Goal: Task Accomplishment & Management: Use online tool/utility

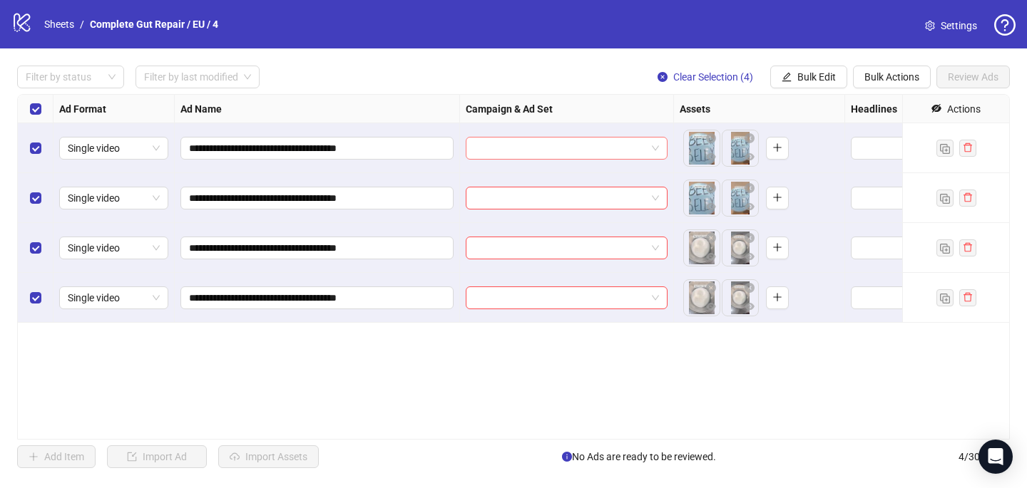
click at [563, 153] on input "search" at bounding box center [560, 148] width 172 height 21
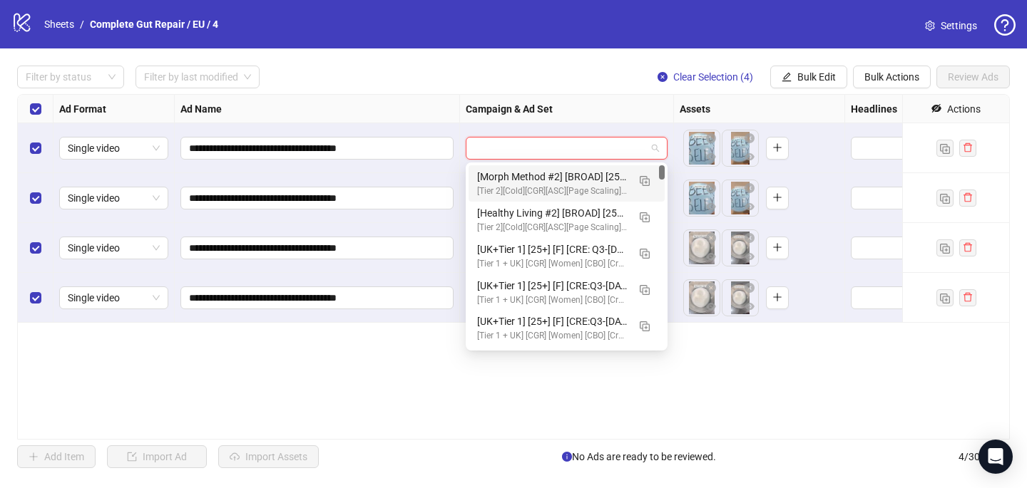
paste input "**********"
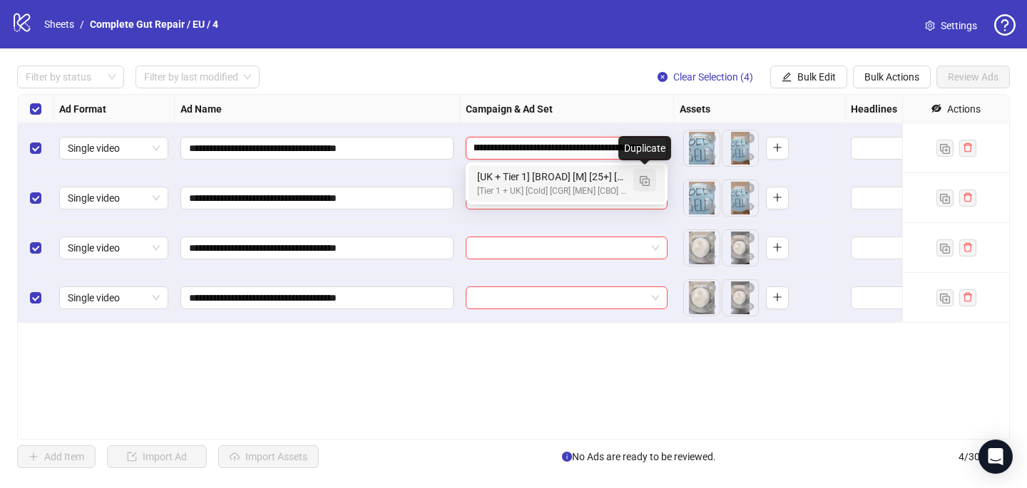
click at [645, 179] on img "button" at bounding box center [644, 181] width 10 height 10
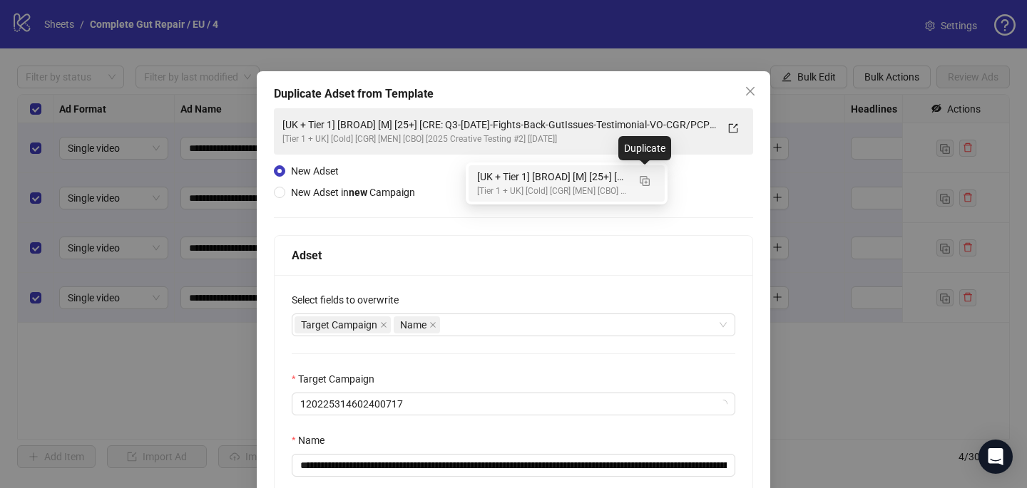
type input "**********"
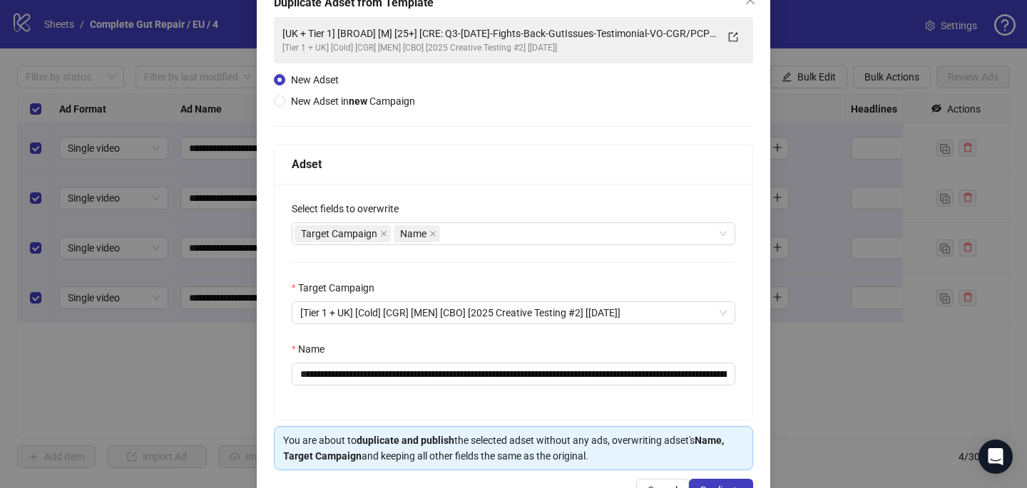
scroll to position [100, 0]
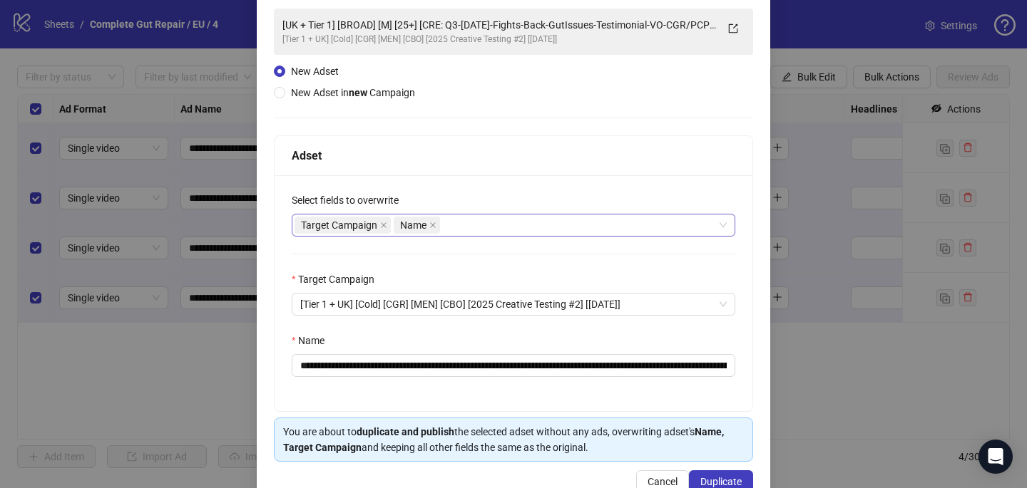
click at [502, 221] on div "Target Campaign Name" at bounding box center [505, 225] width 423 height 20
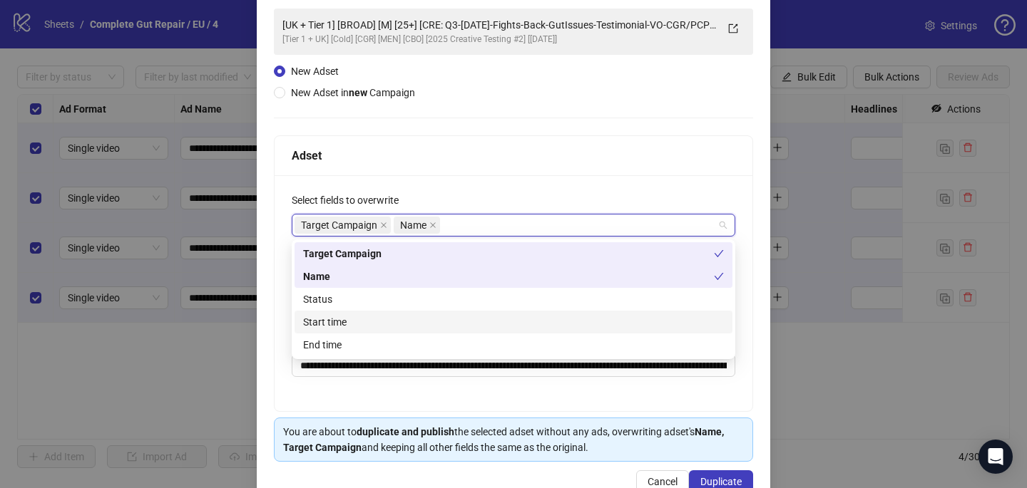
click at [475, 314] on div "Start time" at bounding box center [513, 322] width 421 height 16
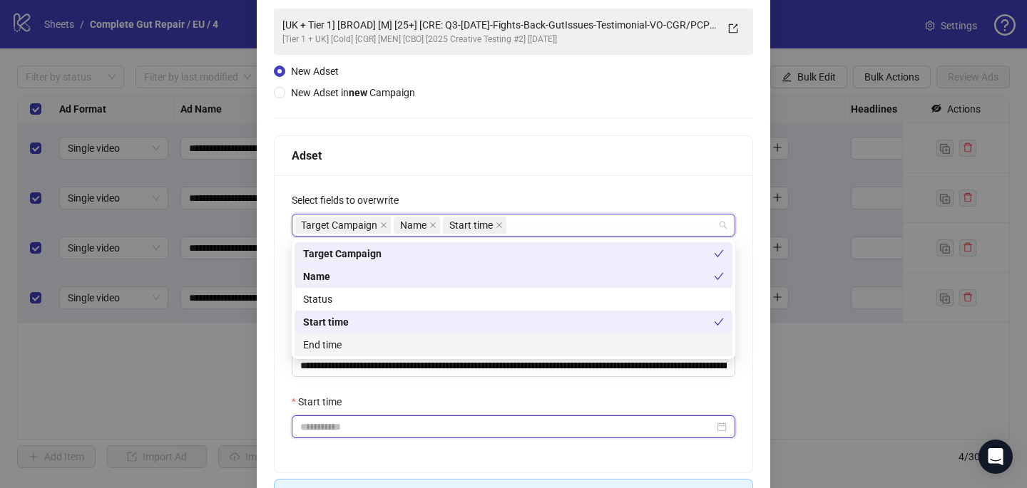
click at [449, 420] on input "Start time" at bounding box center [506, 427] width 413 height 16
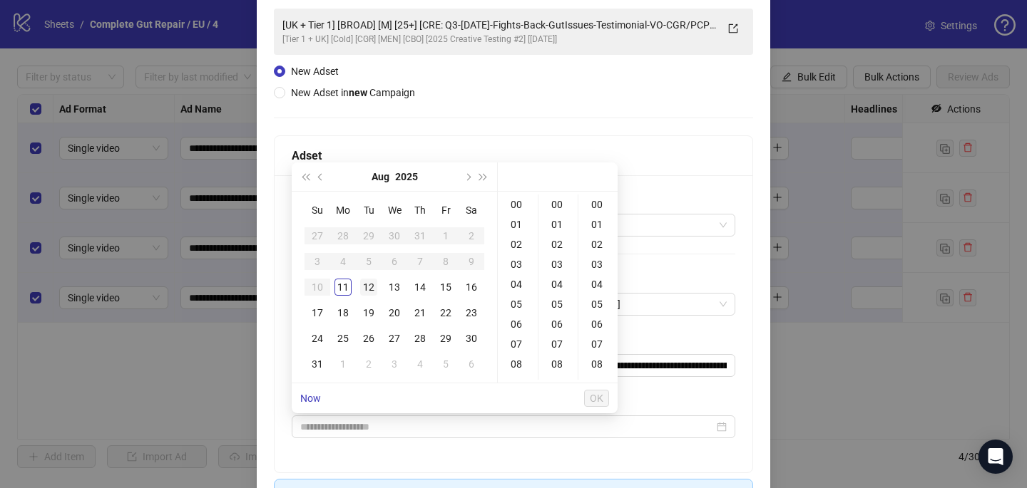
click at [364, 285] on div "12" at bounding box center [368, 287] width 17 height 17
type input "**********"
click at [600, 396] on span "OK" at bounding box center [597, 398] width 14 height 11
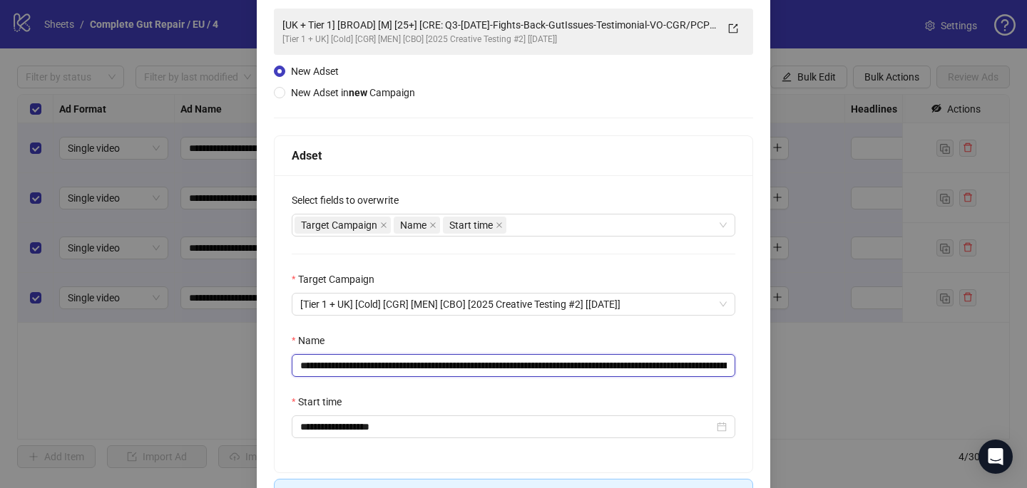
drag, startPoint x: 705, startPoint y: 361, endPoint x: 557, endPoint y: 358, distance: 147.6
click at [557, 358] on input "**********" at bounding box center [513, 365] width 443 height 23
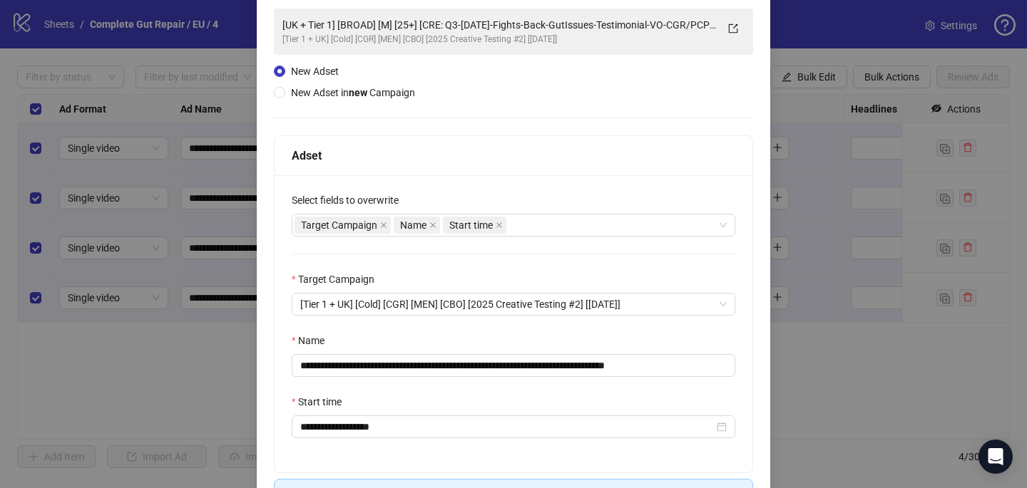
click at [624, 342] on div "Name" at bounding box center [513, 343] width 443 height 21
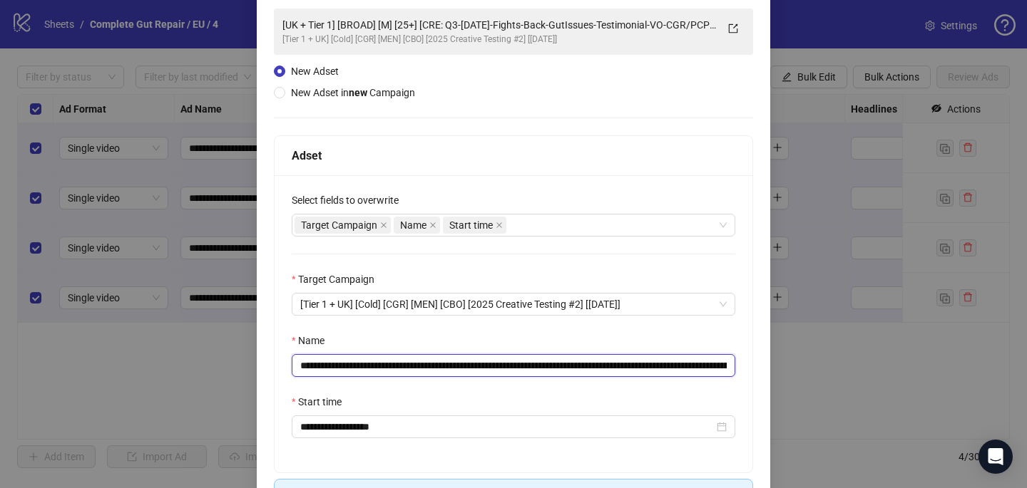
click at [673, 375] on input "**********" at bounding box center [513, 365] width 443 height 23
drag, startPoint x: 723, startPoint y: 364, endPoint x: 543, endPoint y: 361, distance: 179.7
click at [543, 361] on input "**********" at bounding box center [513, 365] width 443 height 23
drag, startPoint x: 570, startPoint y: 364, endPoint x: 463, endPoint y: 365, distance: 107.7
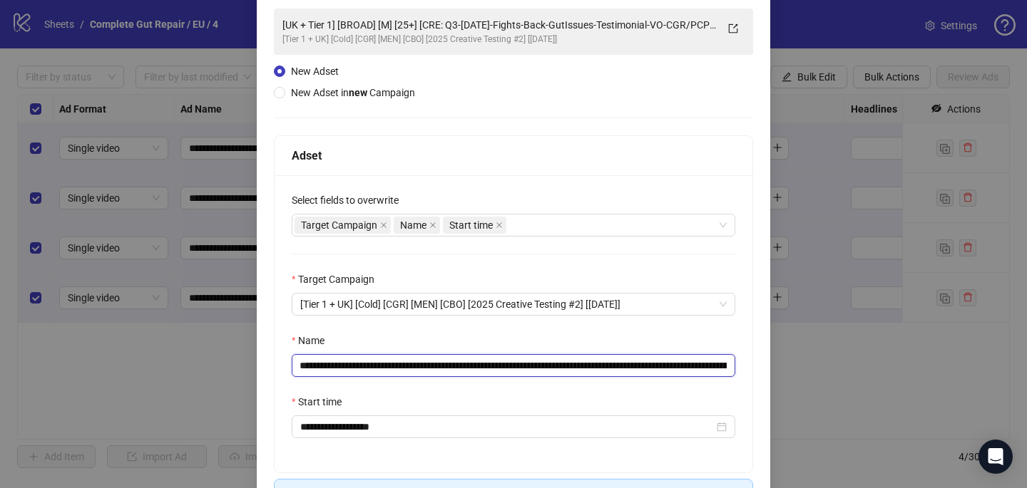
click at [463, 365] on input "**********" at bounding box center [513, 365] width 443 height 23
paste input "**********"
drag, startPoint x: 733, startPoint y: 368, endPoint x: 699, endPoint y: 361, distance: 34.1
click at [699, 361] on input "**********" at bounding box center [513, 365] width 443 height 23
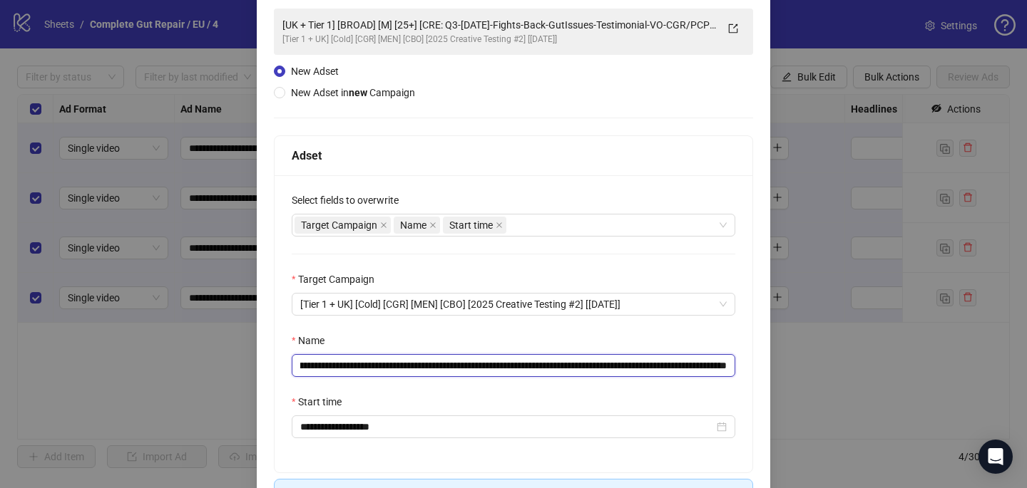
scroll to position [0, 280]
click at [677, 366] on input "**********" at bounding box center [513, 365] width 443 height 23
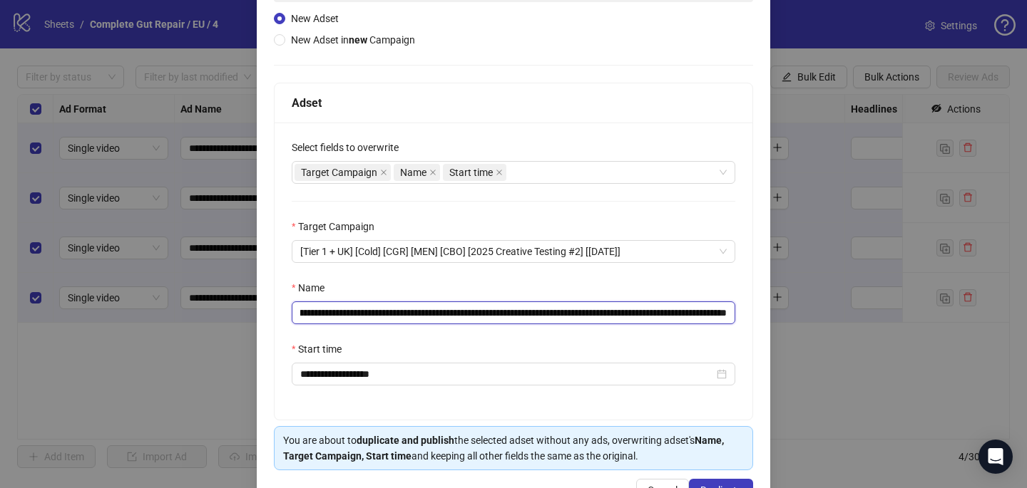
scroll to position [198, 0]
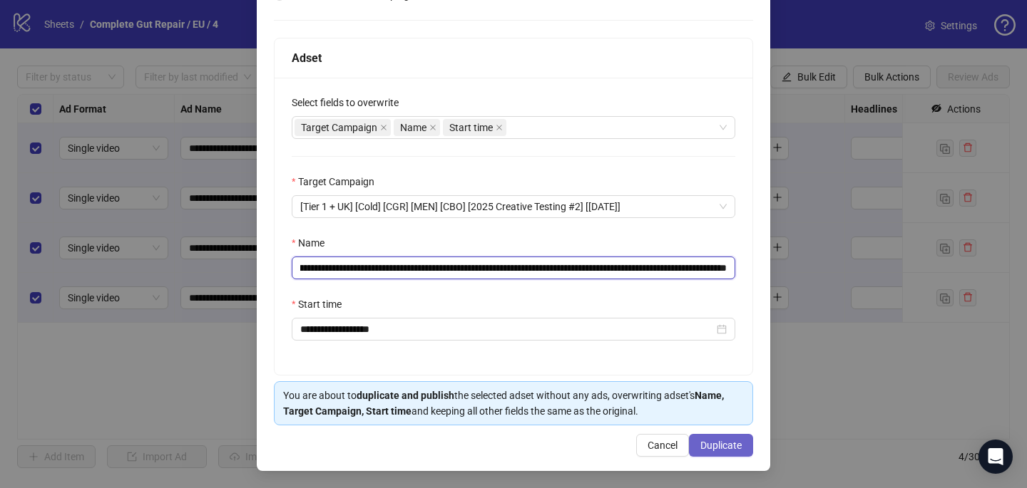
type input "**********"
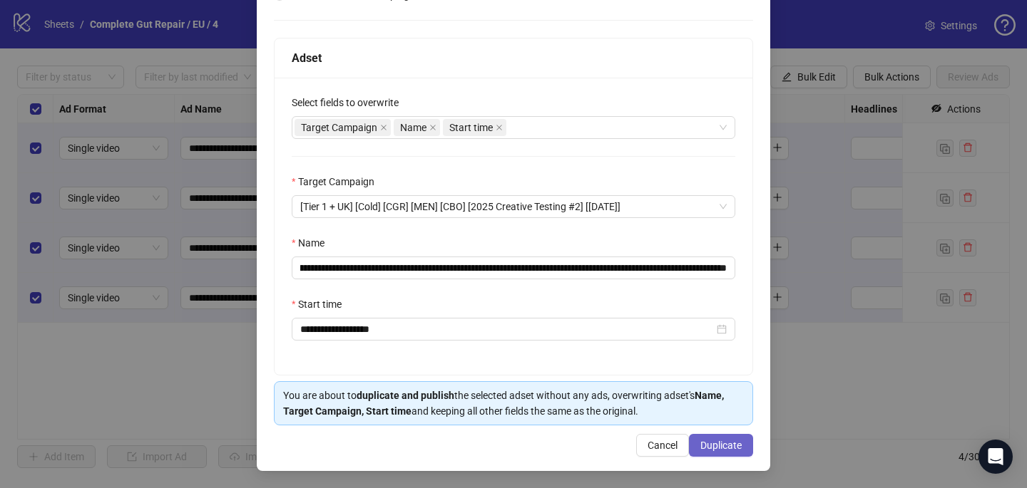
click at [740, 450] on span "Duplicate" at bounding box center [720, 445] width 41 height 11
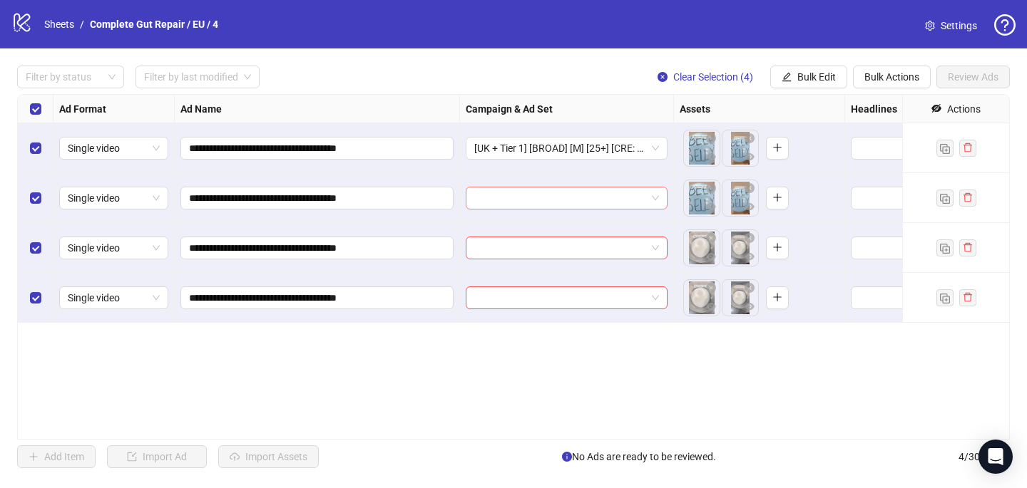
click at [601, 197] on input "search" at bounding box center [560, 197] width 172 height 21
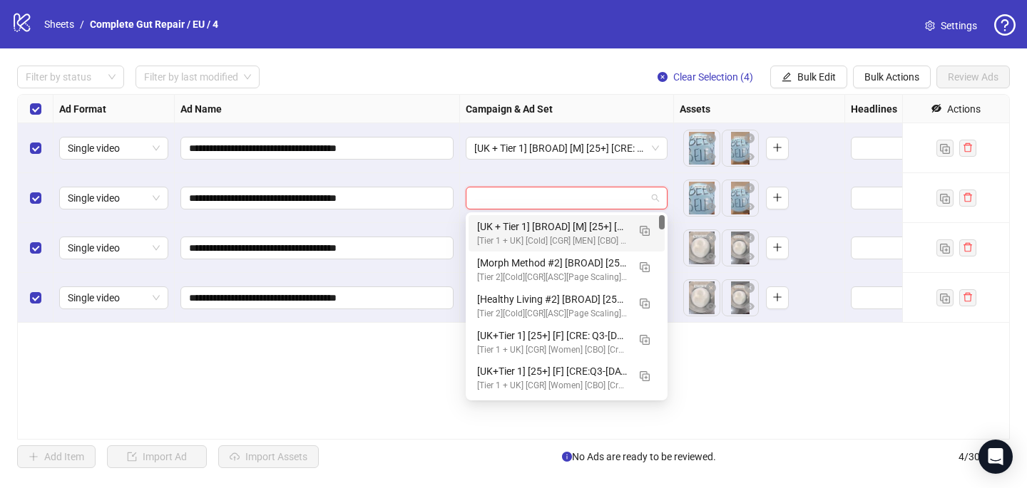
click at [599, 232] on div "[UK + Tier 1] [BROAD] [M] [25+] [CRE: Q3-[DATE]-HM62_BeerBelly-CGR/PCP-AB] [COP…" at bounding box center [552, 227] width 150 height 16
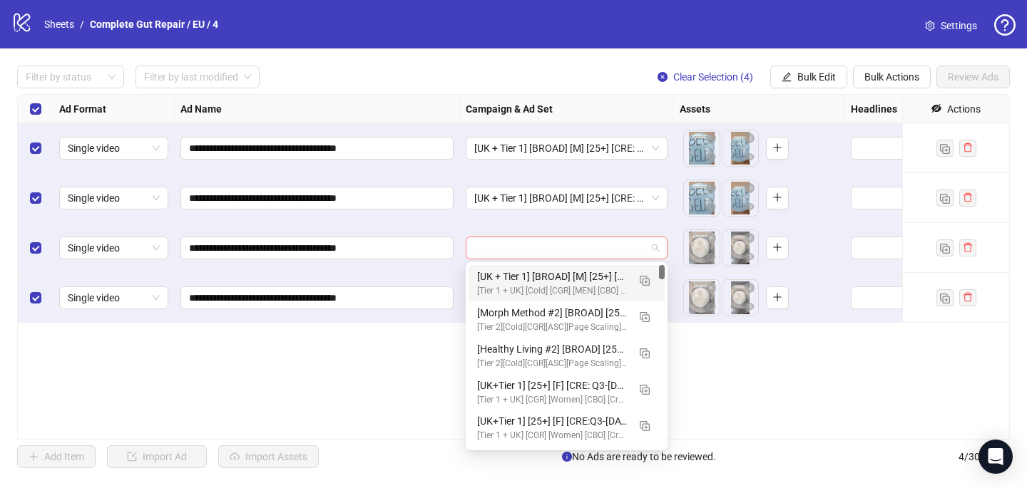
click at [582, 237] on div at bounding box center [567, 248] width 202 height 23
click at [585, 272] on div "[UK + Tier 1] [BROAD] [M] [25+] [CRE: Q3-[DATE]-HM62_BeerBelly-CGR/PCP-AB] [COP…" at bounding box center [552, 277] width 150 height 16
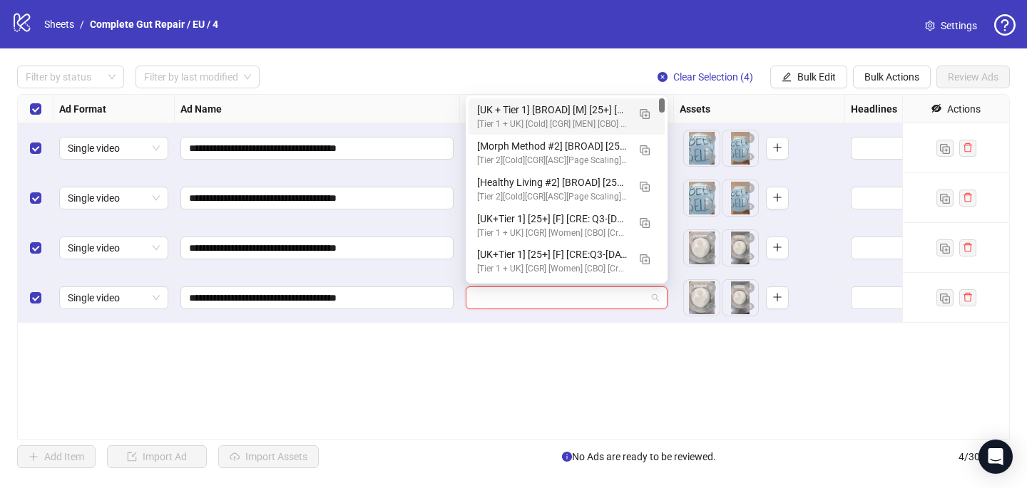
click at [570, 294] on input "search" at bounding box center [560, 297] width 172 height 21
click at [595, 101] on div "[UK + Tier 1] [BROAD] [M] [25+] [CRE: Q3-[DATE]-HM62_BeerBelly-CGR/PCP-AB] [COP…" at bounding box center [566, 116] width 196 height 36
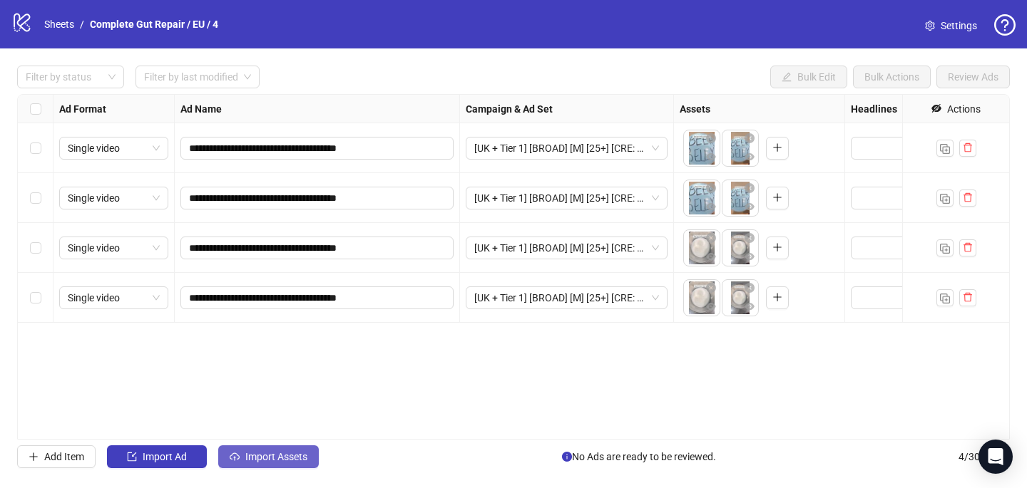
click at [272, 458] on span "Import Assets" at bounding box center [276, 456] width 62 height 11
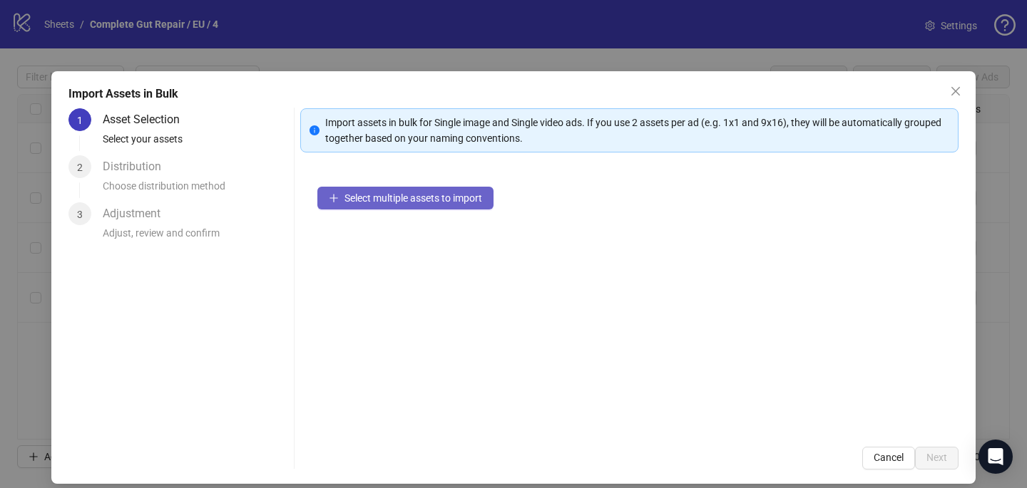
click at [441, 195] on span "Select multiple assets to import" at bounding box center [413, 197] width 138 height 11
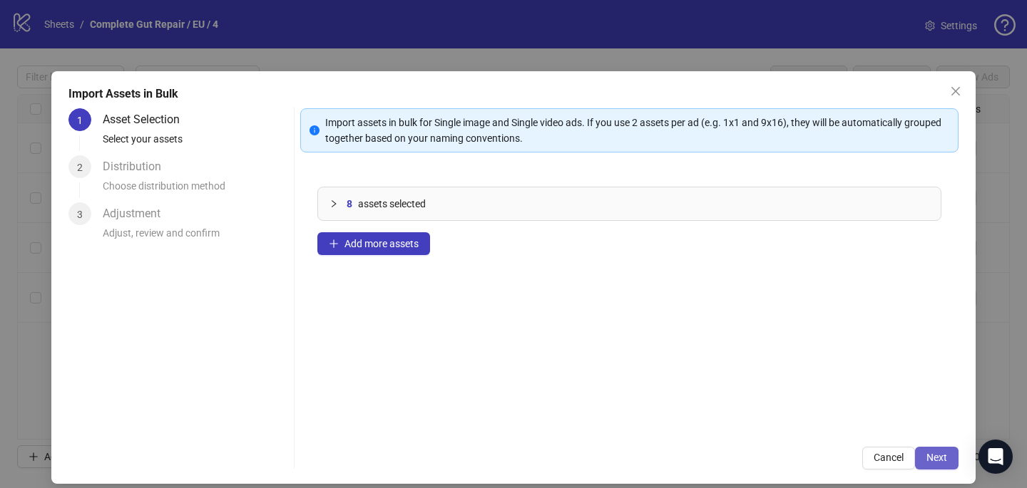
click at [943, 451] on button "Next" at bounding box center [936, 458] width 43 height 23
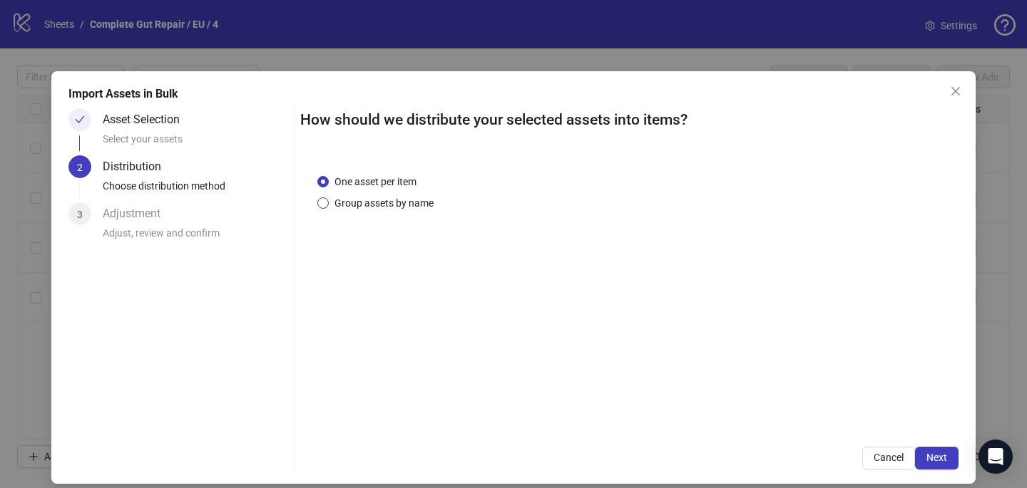
click at [374, 200] on span "Group assets by name" at bounding box center [384, 203] width 110 height 16
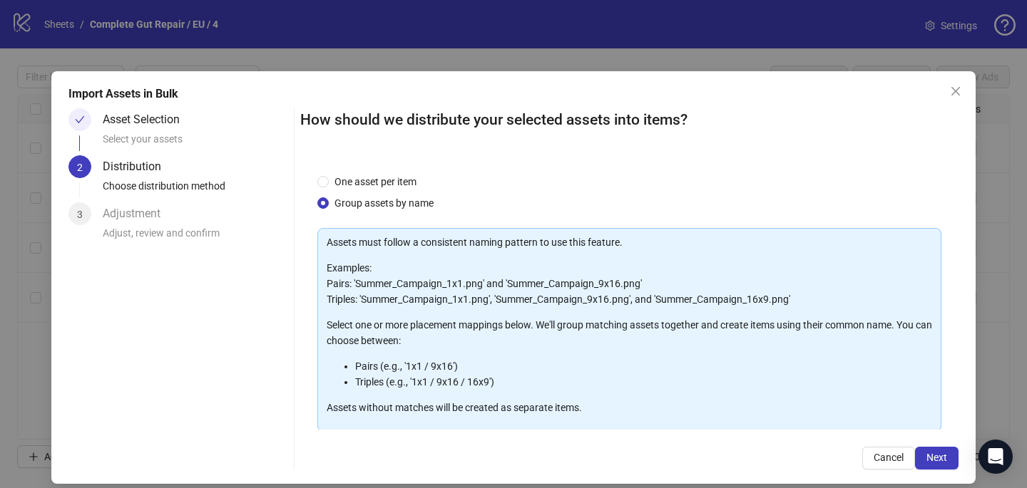
scroll to position [86, 0]
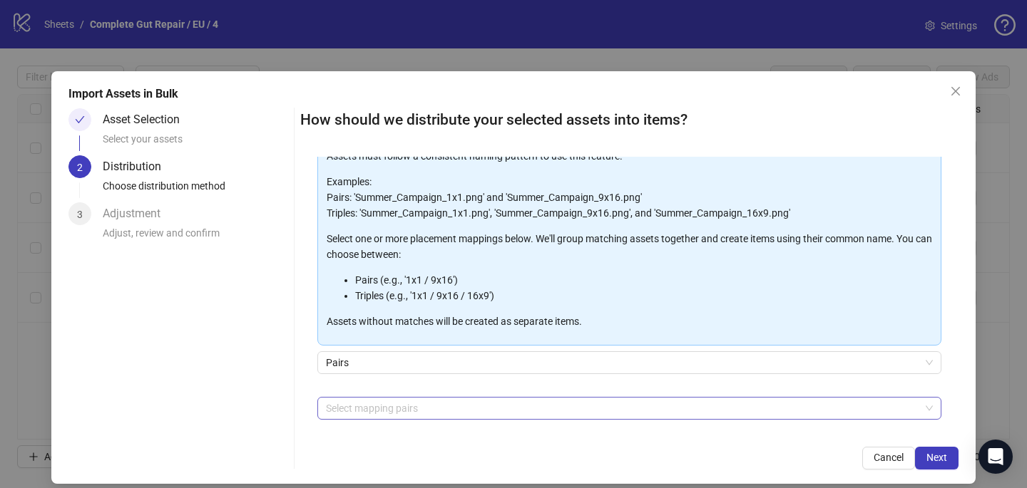
click at [364, 410] on div at bounding box center [621, 409] width 603 height 20
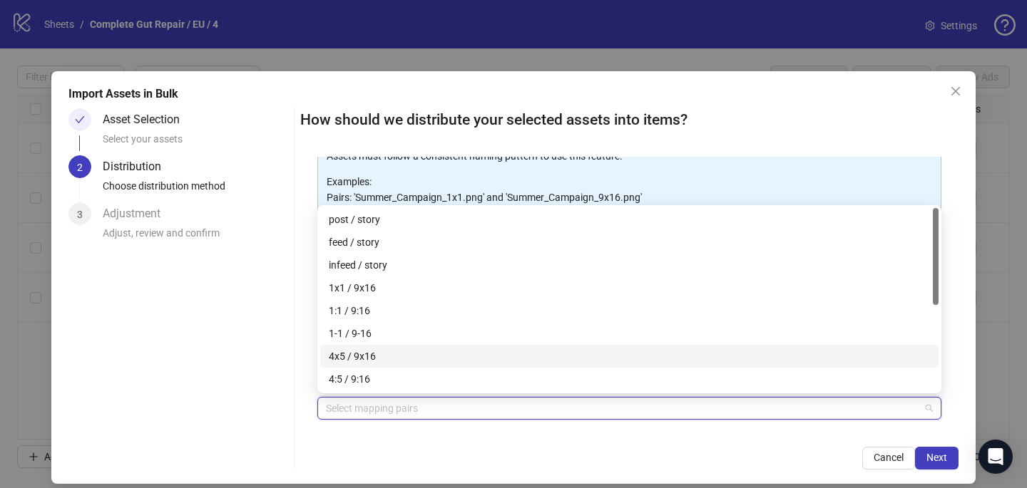
click at [374, 356] on div "4x5 / 9x16" at bounding box center [629, 357] width 601 height 16
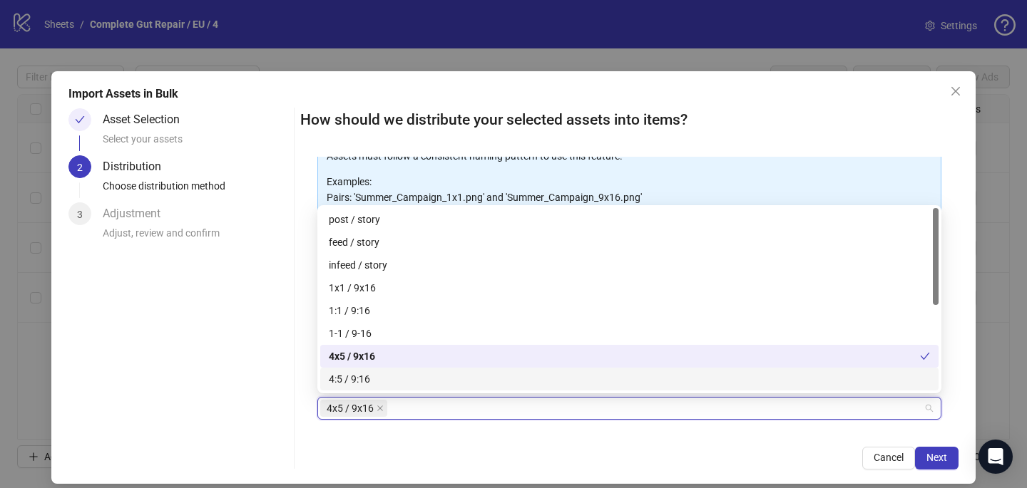
click at [577, 439] on div "How should we distribute your selected assets into items? One asset per item Gr…" at bounding box center [629, 288] width 658 height 361
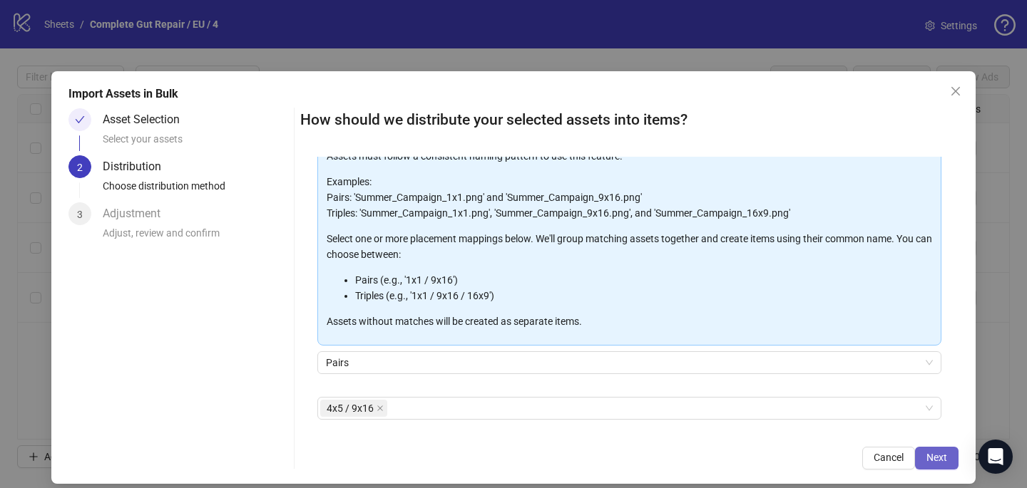
click at [937, 461] on span "Next" at bounding box center [936, 457] width 21 height 11
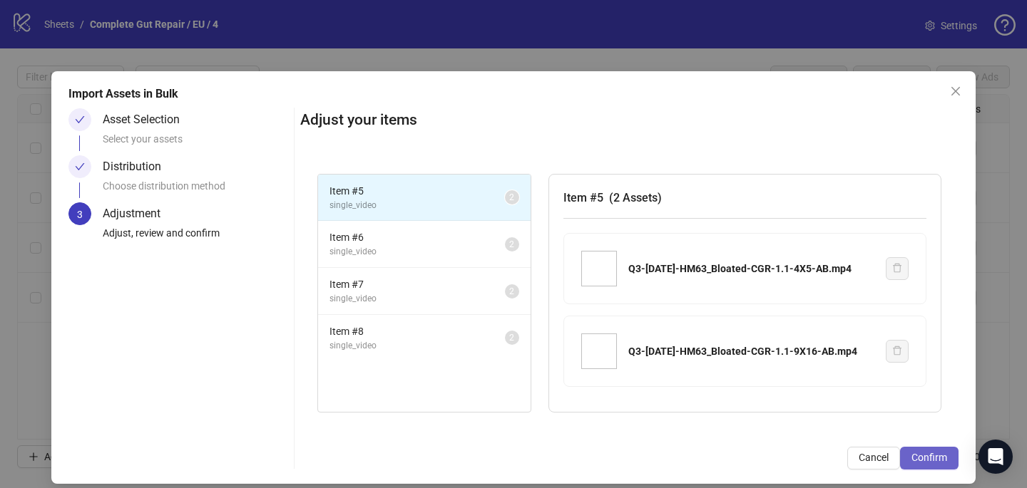
click at [939, 453] on span "Confirm" at bounding box center [929, 457] width 36 height 11
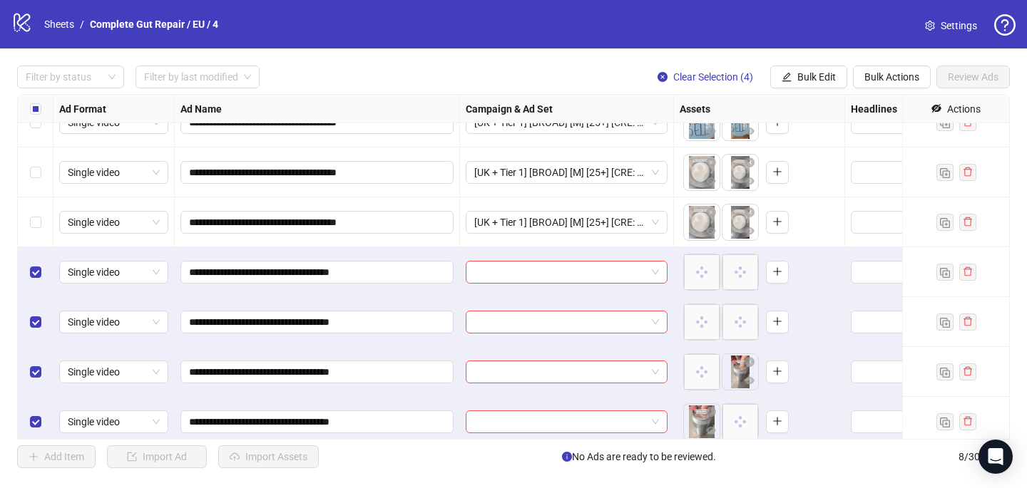
scroll to position [83, 0]
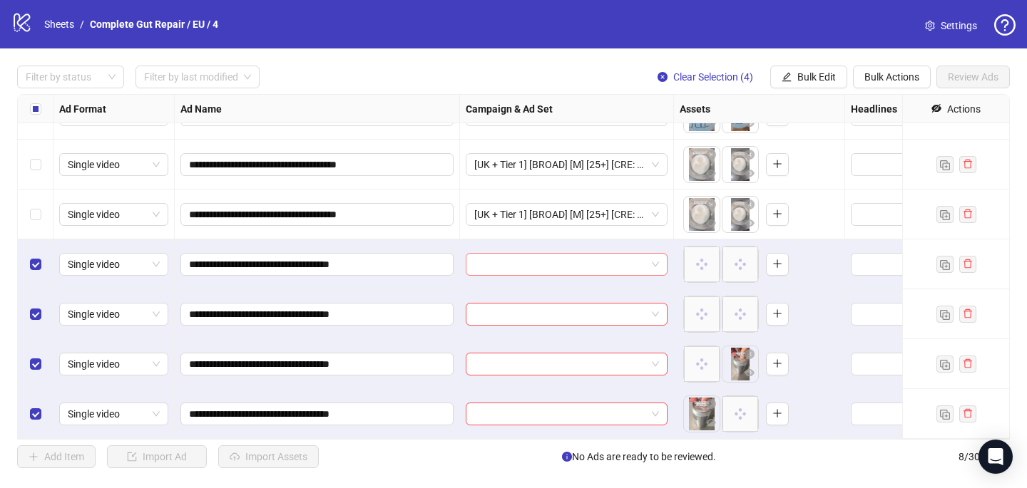
click at [488, 266] on input "search" at bounding box center [560, 264] width 172 height 21
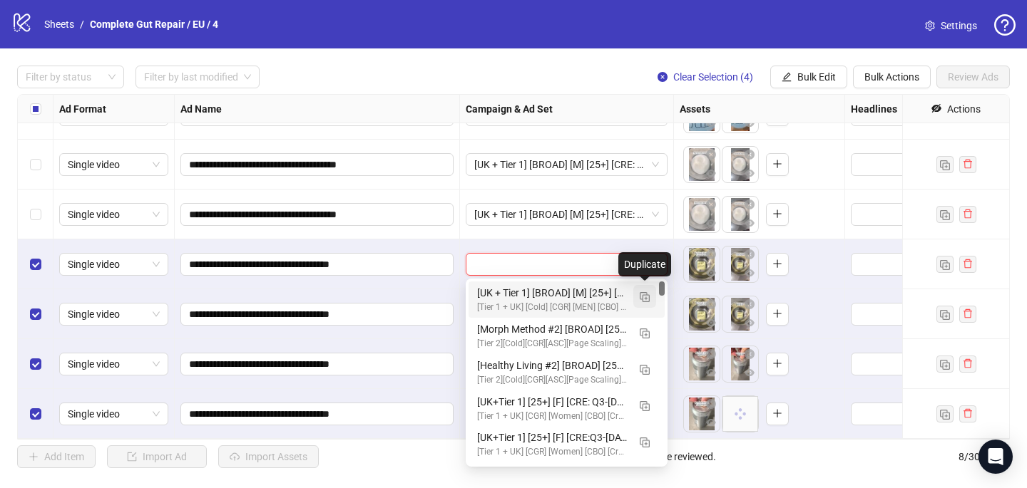
click at [647, 297] on img "button" at bounding box center [644, 297] width 10 height 10
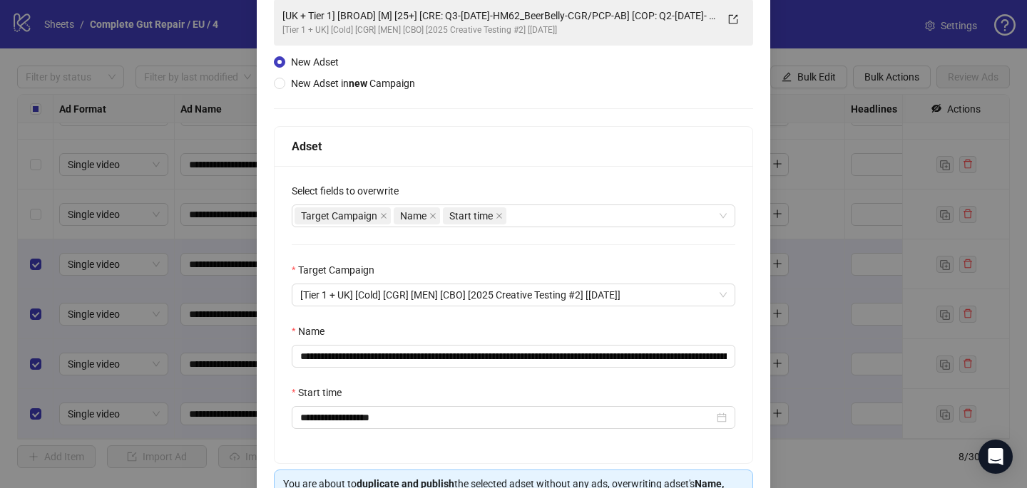
scroll to position [110, 0]
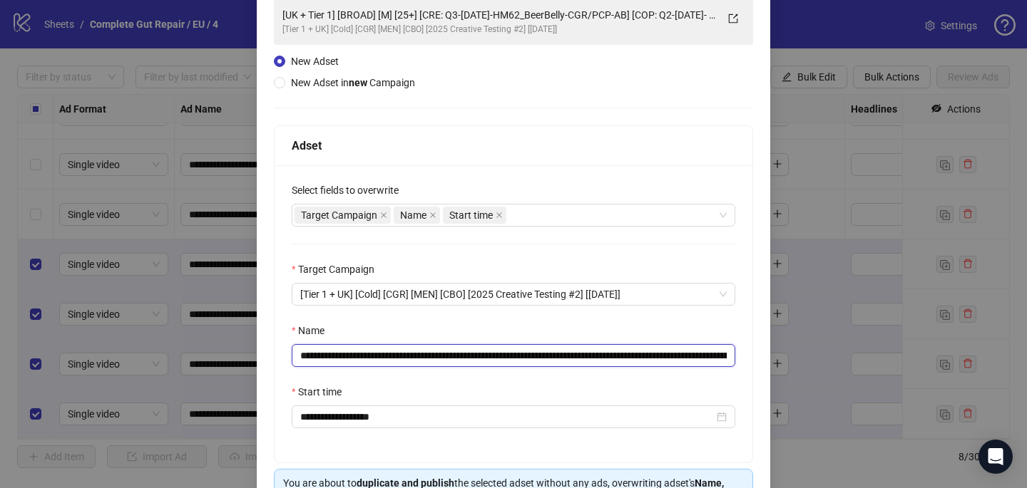
drag, startPoint x: 670, startPoint y: 356, endPoint x: 465, endPoint y: 359, distance: 205.3
click at [464, 359] on input "**********" at bounding box center [513, 355] width 443 height 23
paste input "text"
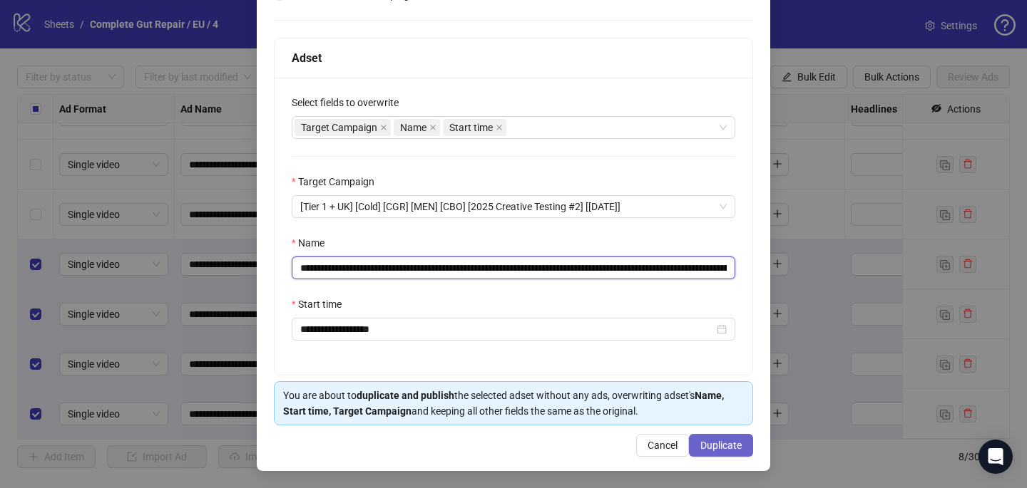
type input "**********"
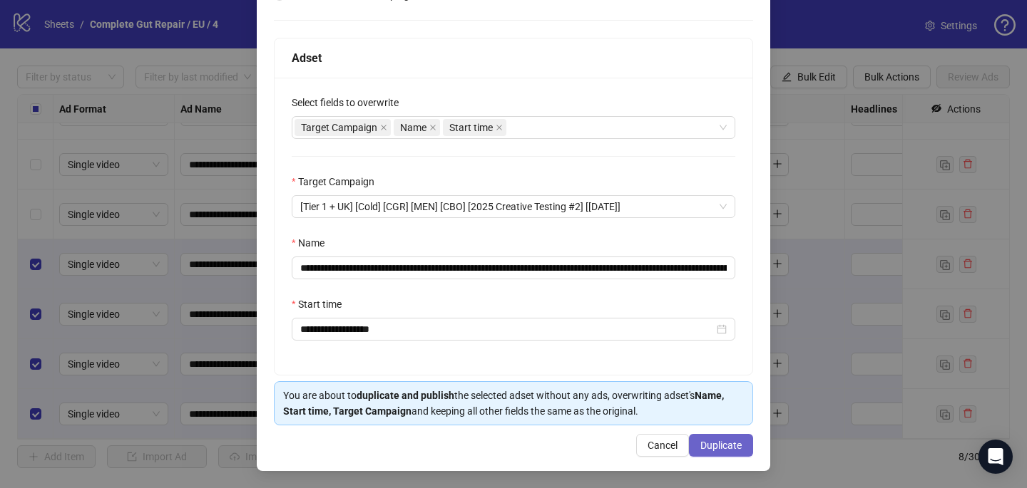
click at [712, 441] on span "Duplicate" at bounding box center [720, 445] width 41 height 11
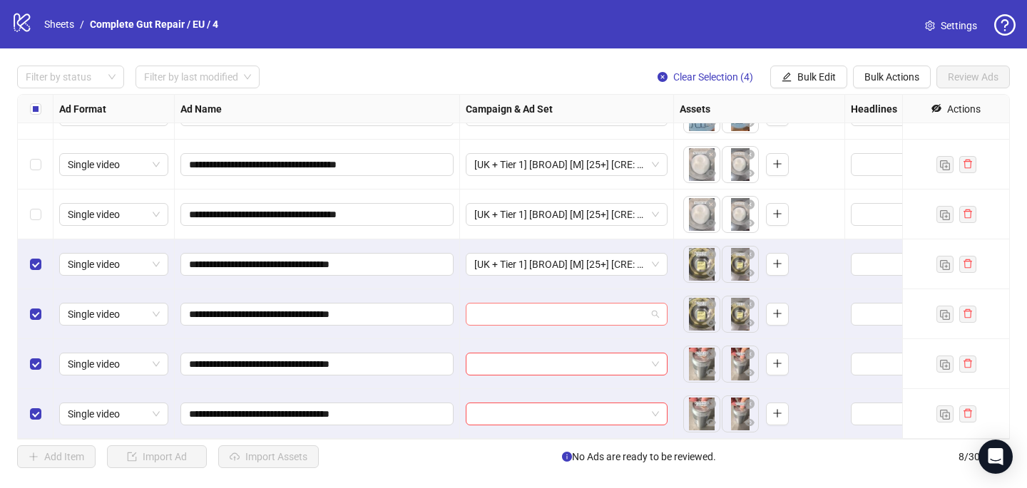
click at [597, 314] on input "search" at bounding box center [560, 314] width 172 height 21
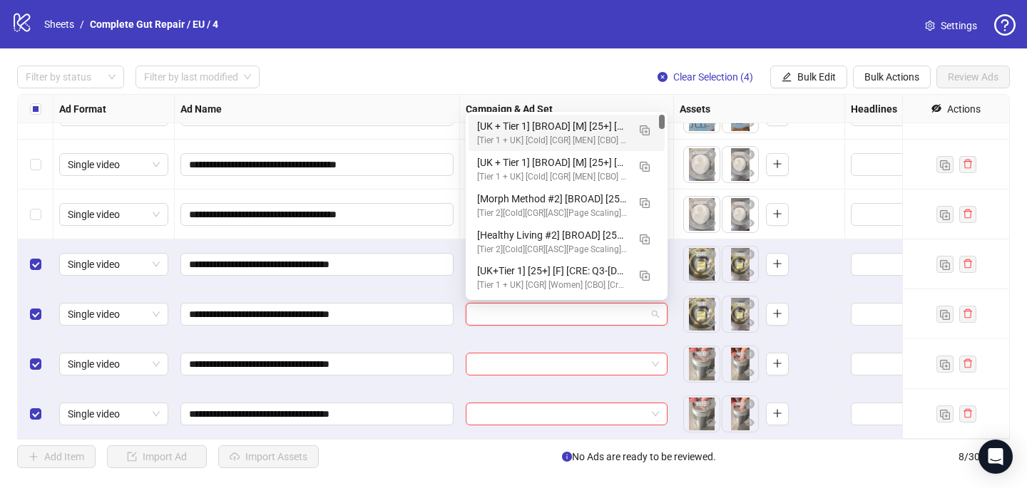
click at [615, 134] on div "[Tier 1 + UK] [Cold] [CGR] [MEN] [CBO] [2025 Creative Testing #2] [[DATE]]" at bounding box center [552, 141] width 150 height 14
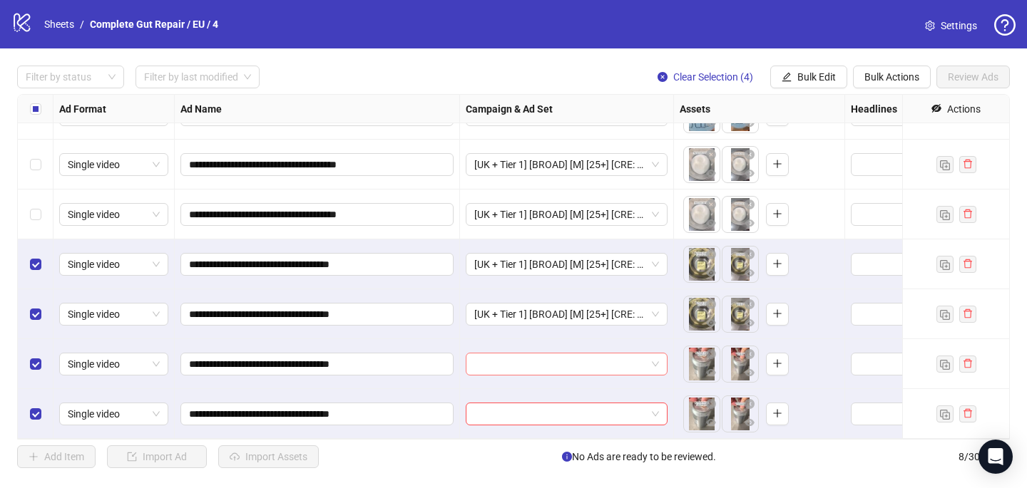
click at [534, 361] on input "search" at bounding box center [560, 364] width 172 height 21
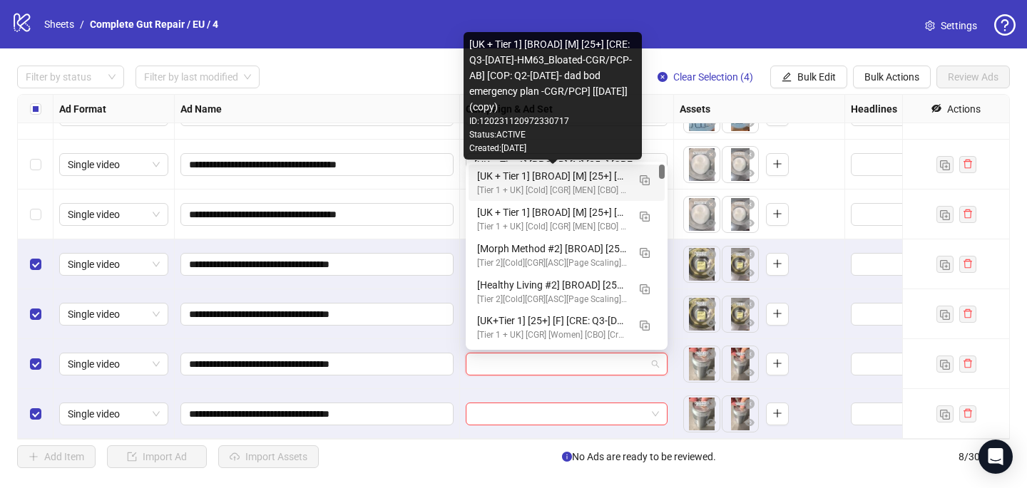
click at [563, 175] on div "[UK + Tier 1] [BROAD] [M] [25+] [CRE: Q3-[DATE]-HM63_Bloated-CGR/PCP-AB] [COP: …" at bounding box center [552, 176] width 150 height 16
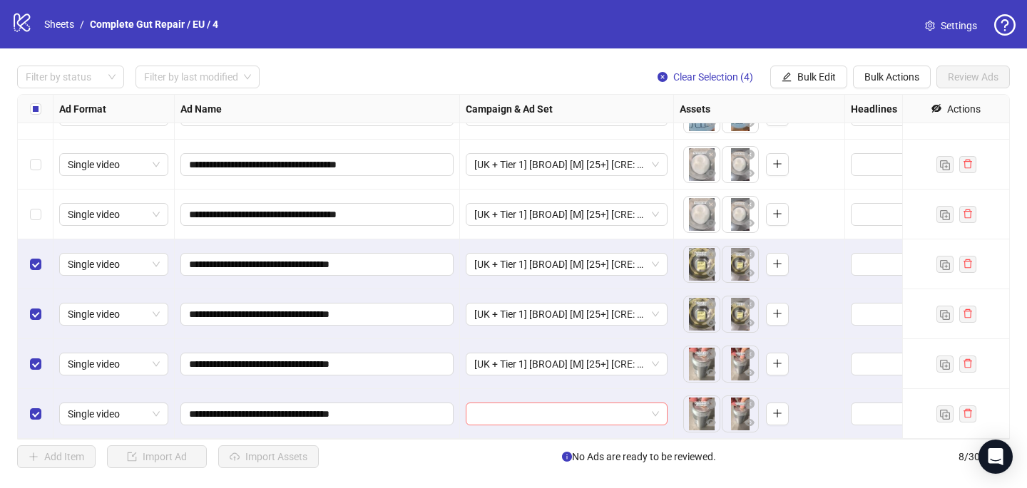
click at [480, 421] on input "search" at bounding box center [560, 413] width 172 height 21
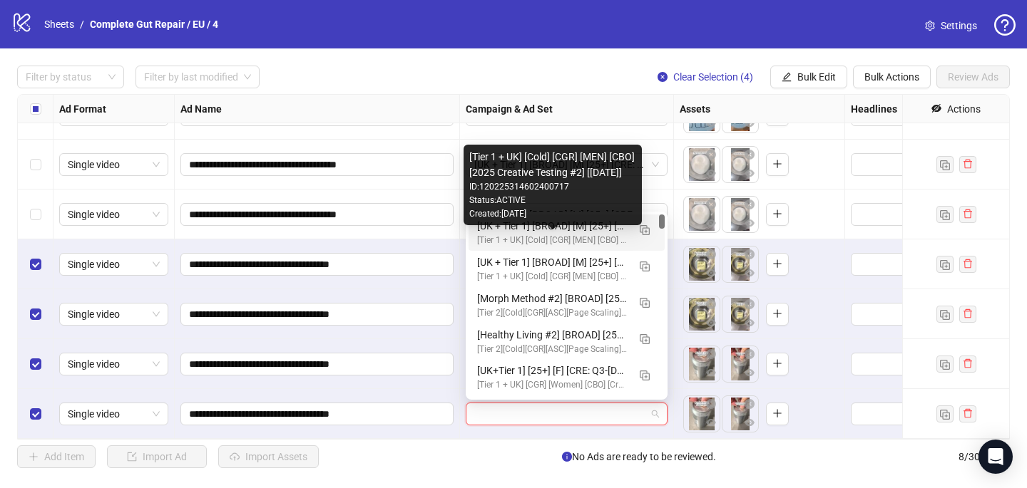
click at [525, 237] on div "[Tier 1 + UK] [Cold] [CGR] [MEN] [CBO] [2025 Creative Testing #2] [[DATE]]" at bounding box center [552, 241] width 150 height 14
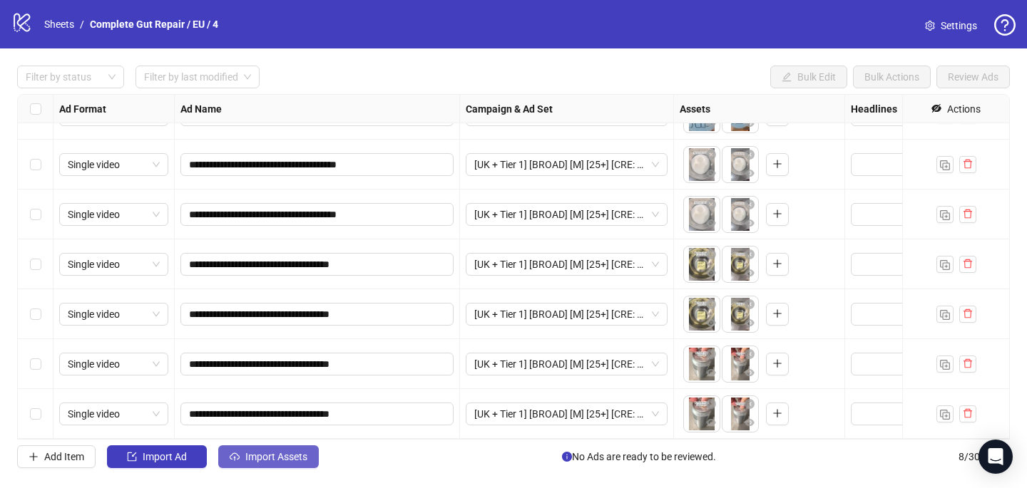
click at [262, 461] on span "Import Assets" at bounding box center [276, 456] width 62 height 11
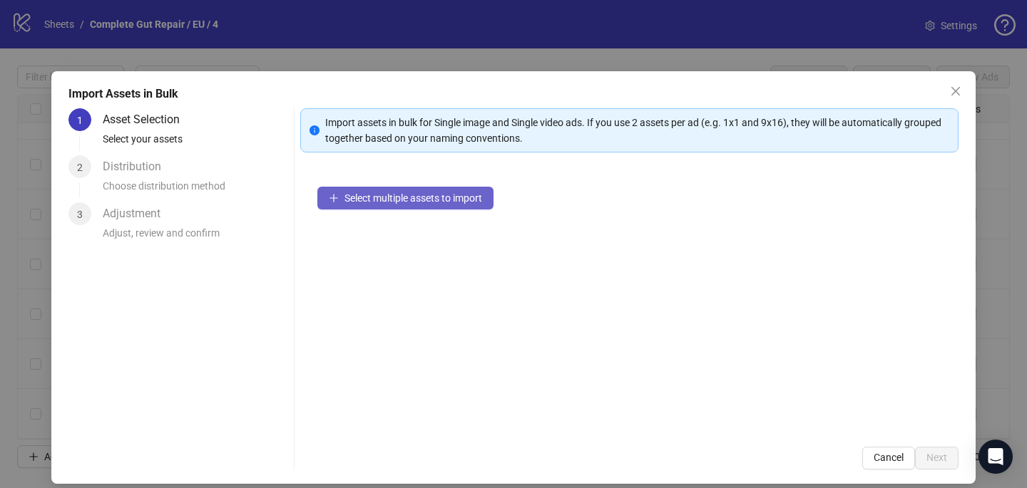
click at [453, 197] on span "Select multiple assets to import" at bounding box center [413, 197] width 138 height 11
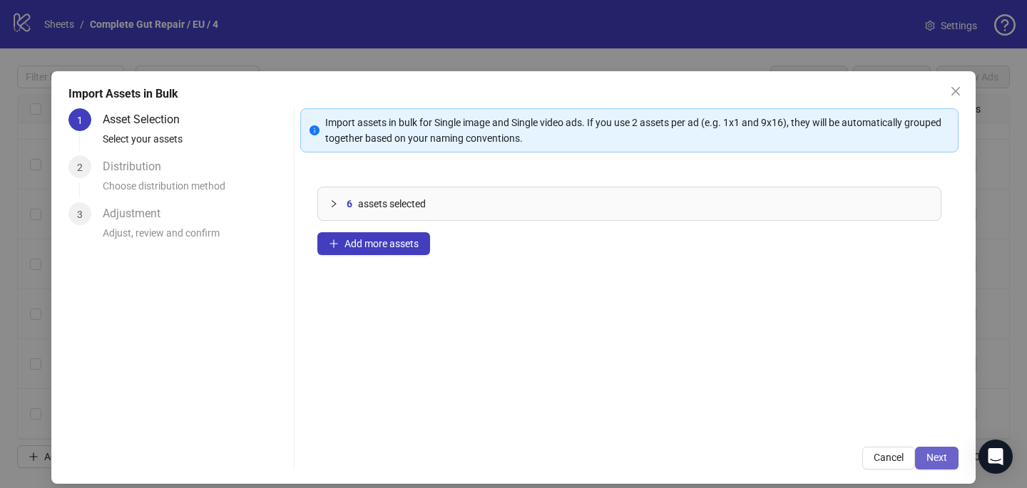
click at [951, 456] on button "Next" at bounding box center [936, 458] width 43 height 23
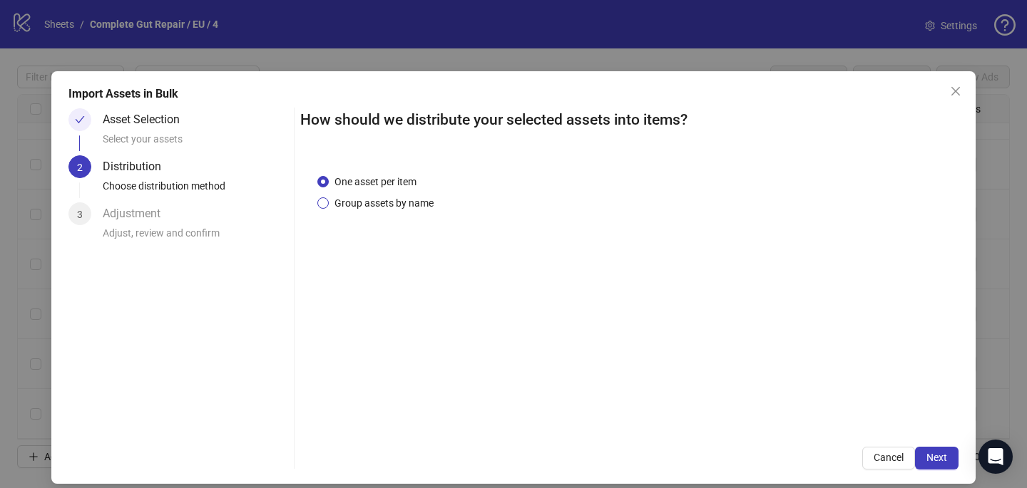
click at [391, 203] on span "Group assets by name" at bounding box center [384, 203] width 110 height 16
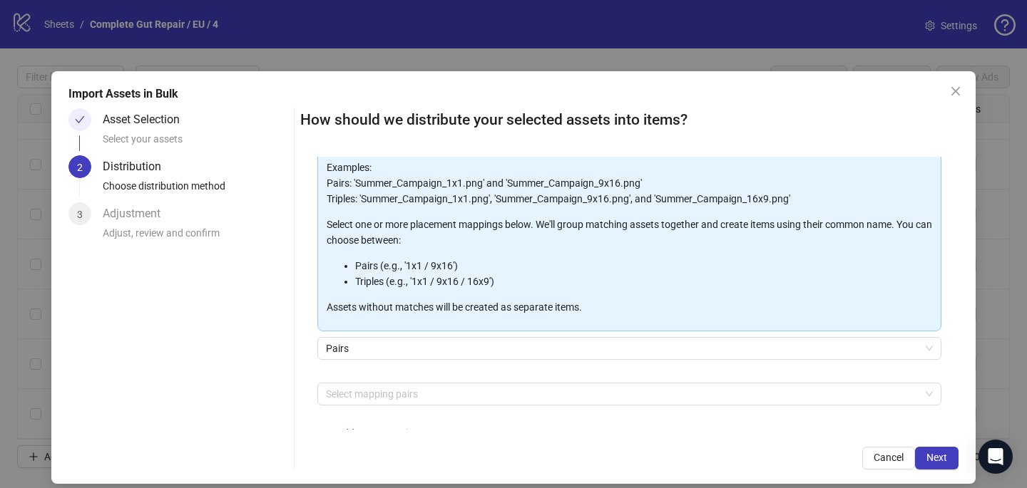
scroll to position [133, 0]
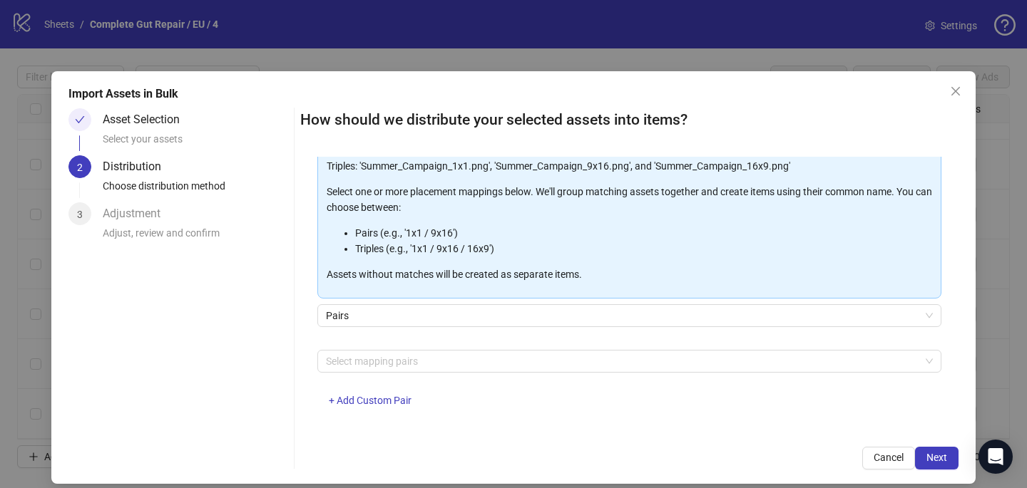
click at [374, 372] on div "Select mapping pairs + Add Custom Pair" at bounding box center [629, 387] width 624 height 74
click at [376, 361] on div at bounding box center [621, 361] width 603 height 20
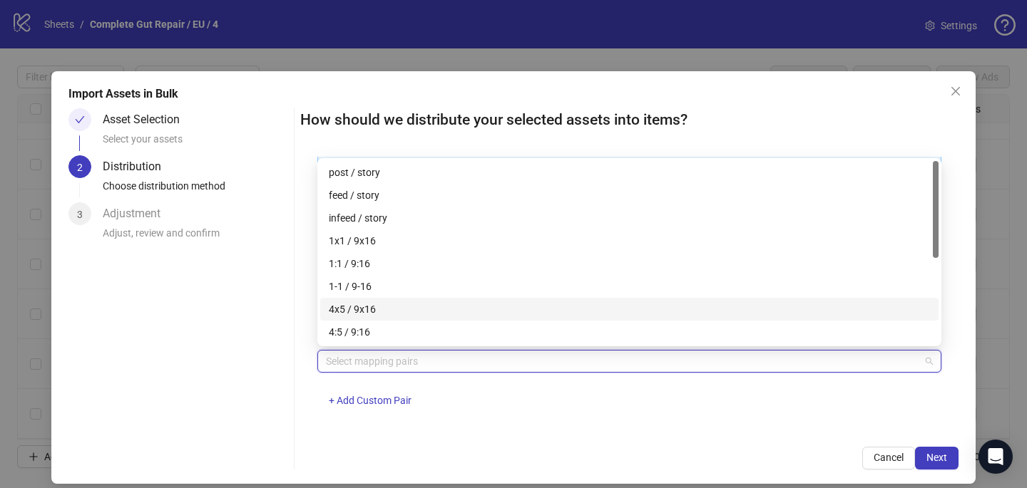
click at [403, 307] on div "4x5 / 9x16" at bounding box center [629, 310] width 601 height 16
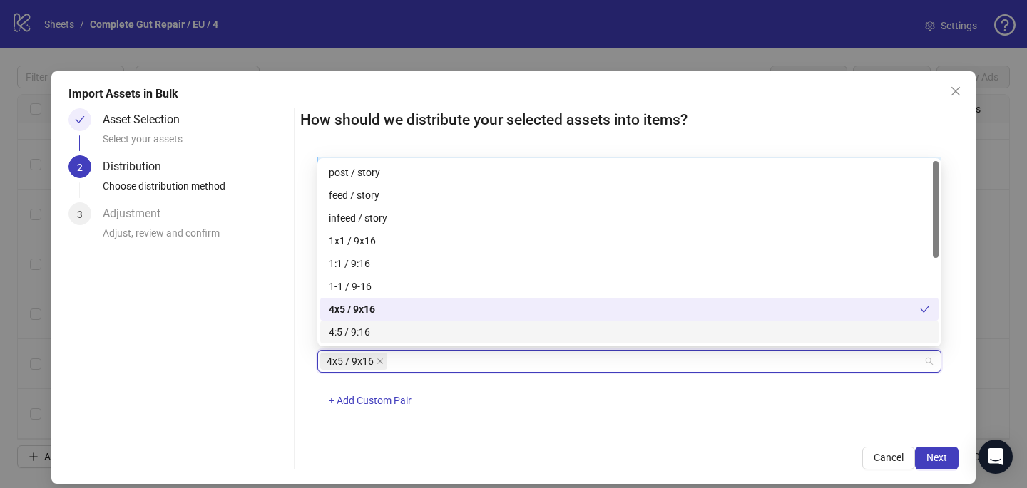
click at [572, 417] on div "4x5 / 9x16 + Add Custom Pair" at bounding box center [629, 387] width 624 height 74
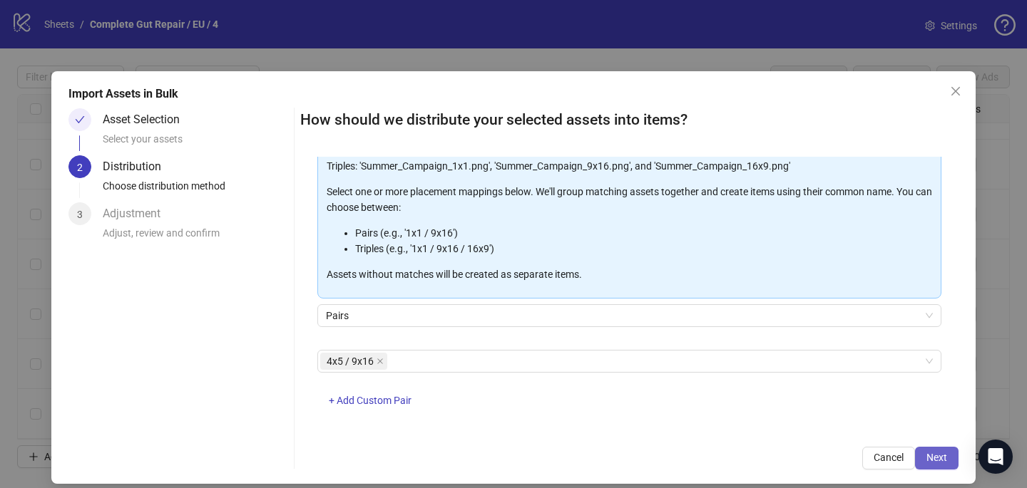
click at [935, 453] on span "Next" at bounding box center [936, 457] width 21 height 11
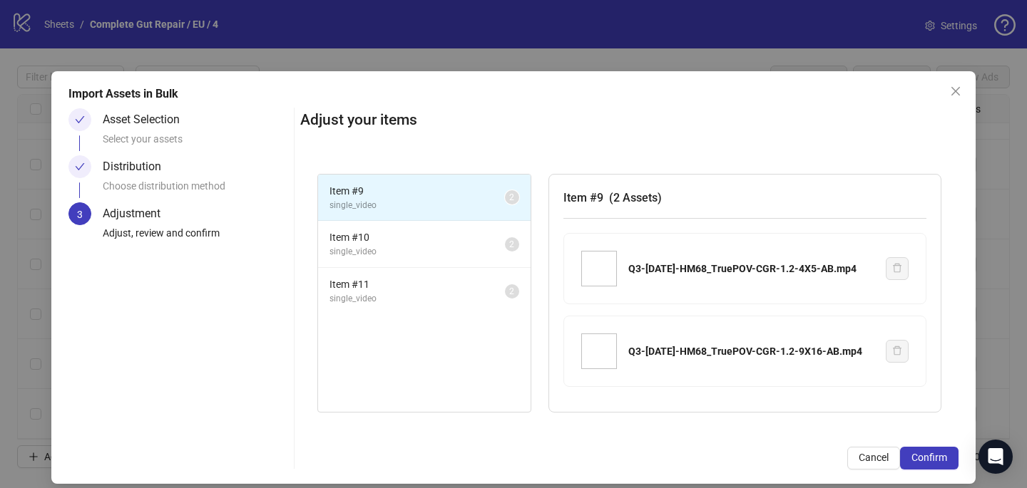
click at [935, 454] on span "Confirm" at bounding box center [929, 457] width 36 height 11
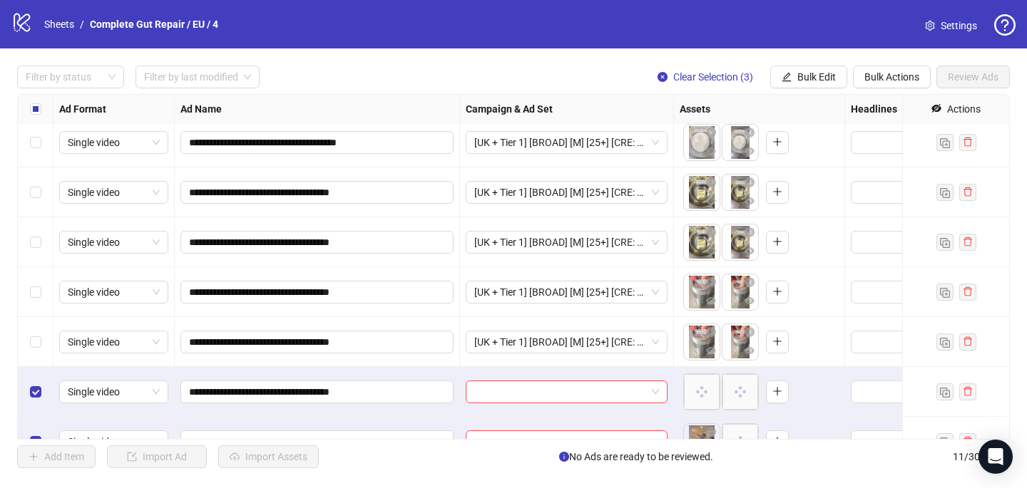
scroll to position [233, 0]
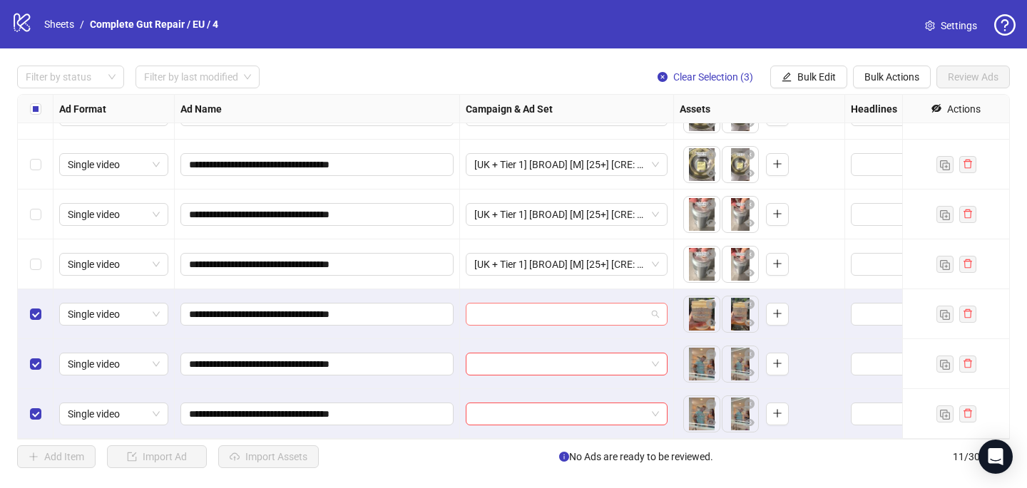
click at [494, 314] on input "search" at bounding box center [560, 314] width 172 height 21
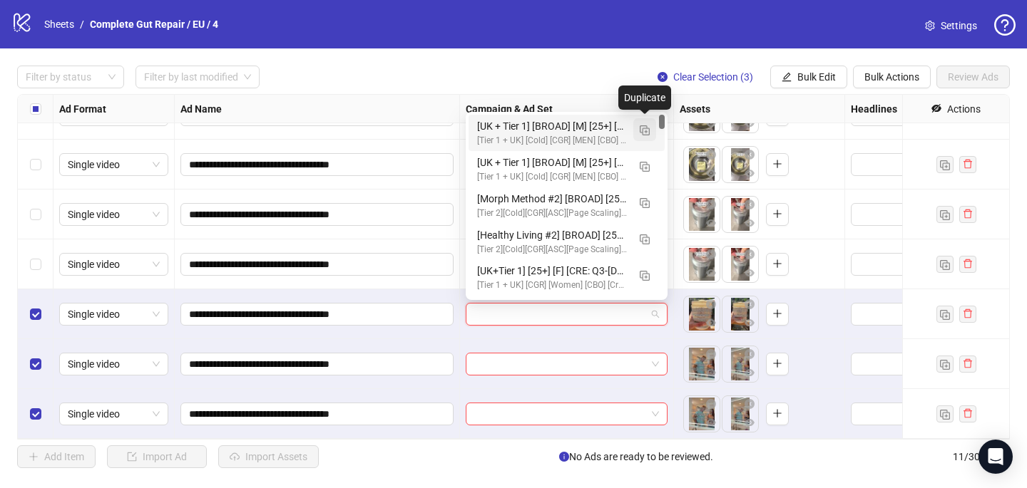
click at [647, 135] on img "button" at bounding box center [644, 130] width 10 height 10
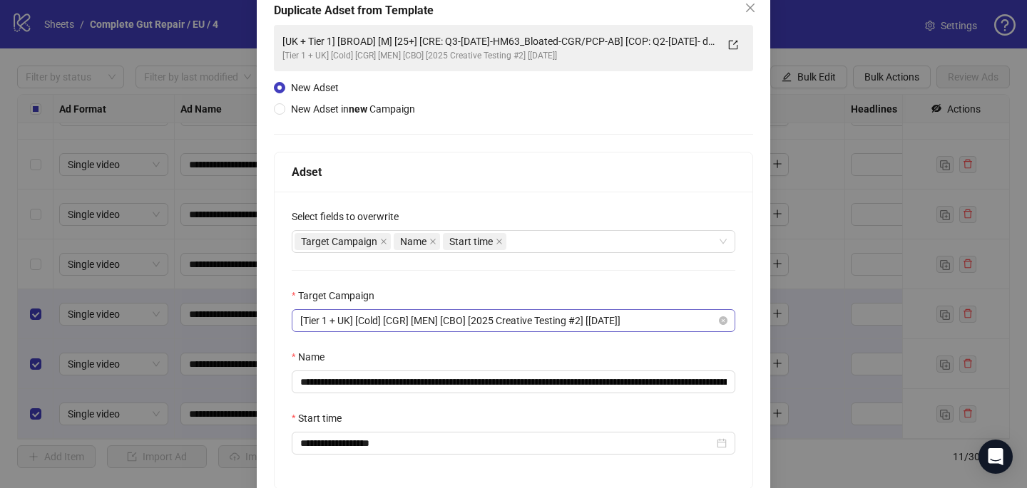
scroll to position [84, 0]
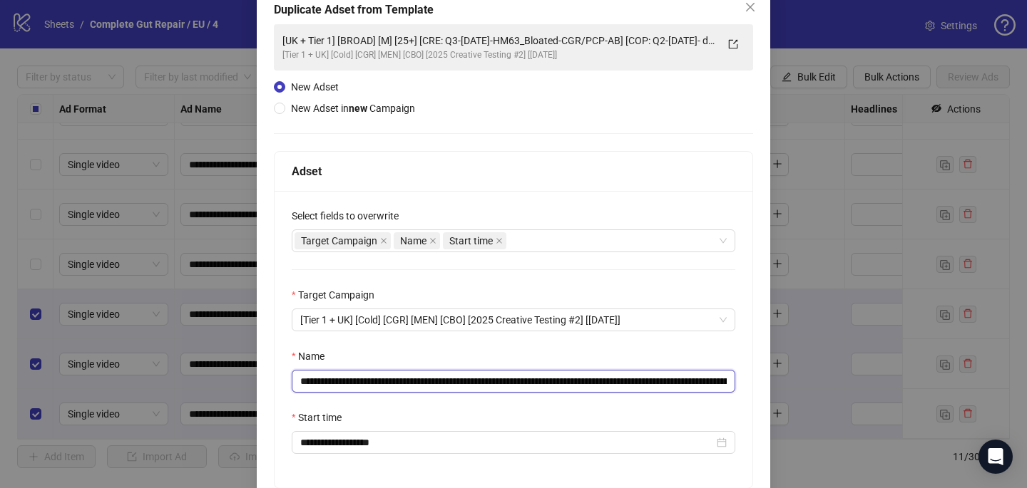
click at [661, 381] on input "**********" at bounding box center [513, 381] width 443 height 23
drag, startPoint x: 662, startPoint y: 381, endPoint x: 463, endPoint y: 375, distance: 198.3
click at [463, 375] on input "**********" at bounding box center [513, 381] width 443 height 23
paste input "text"
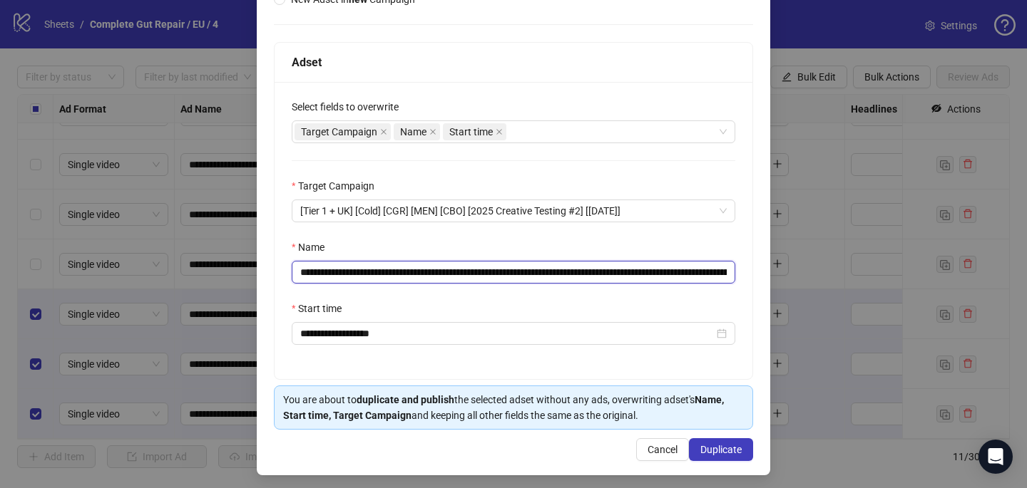
scroll to position [198, 0]
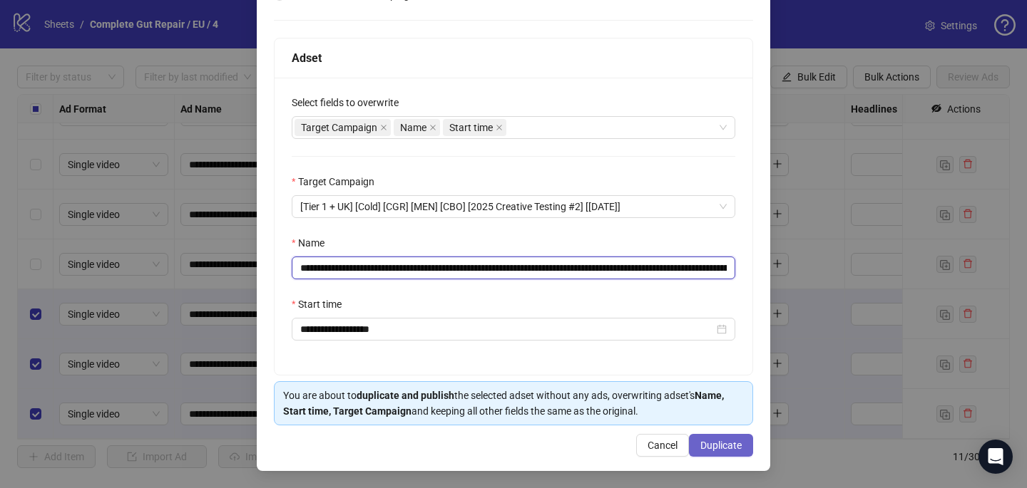
type input "**********"
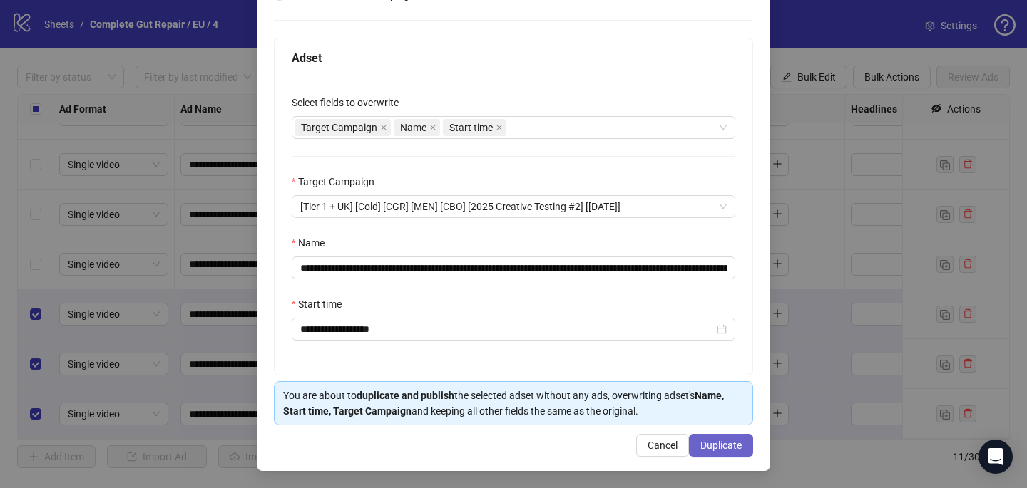
click at [721, 452] on button "Duplicate" at bounding box center [721, 445] width 64 height 23
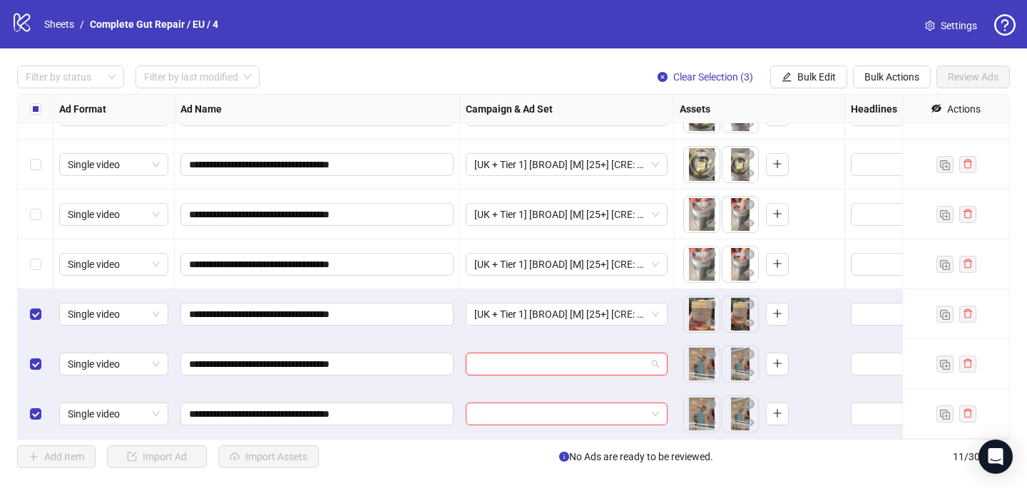
click at [485, 367] on input "search" at bounding box center [560, 364] width 172 height 21
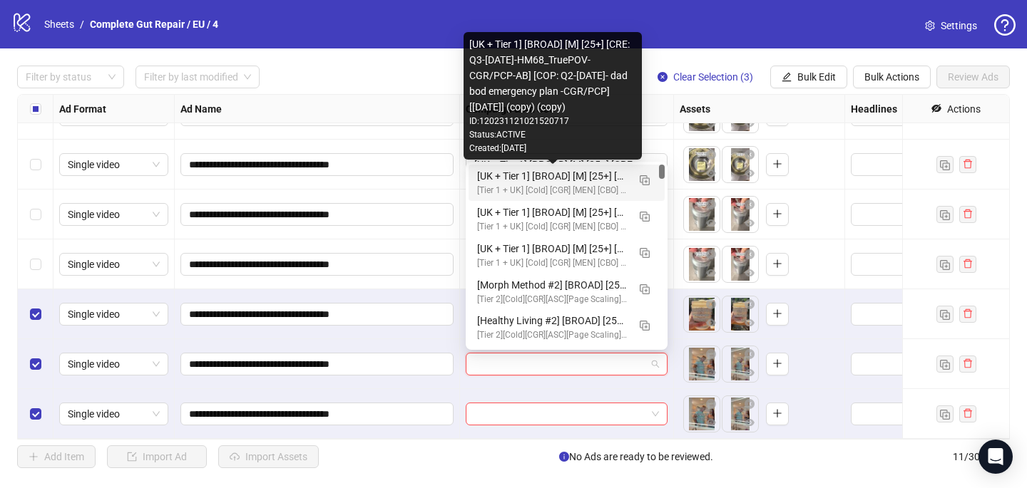
click at [523, 180] on div "[UK + Tier 1] [BROAD] [M] [25+] [CRE: Q3-[DATE]-HM68_TruePOV-CGR/PCP-AB] [COP: …" at bounding box center [552, 176] width 150 height 16
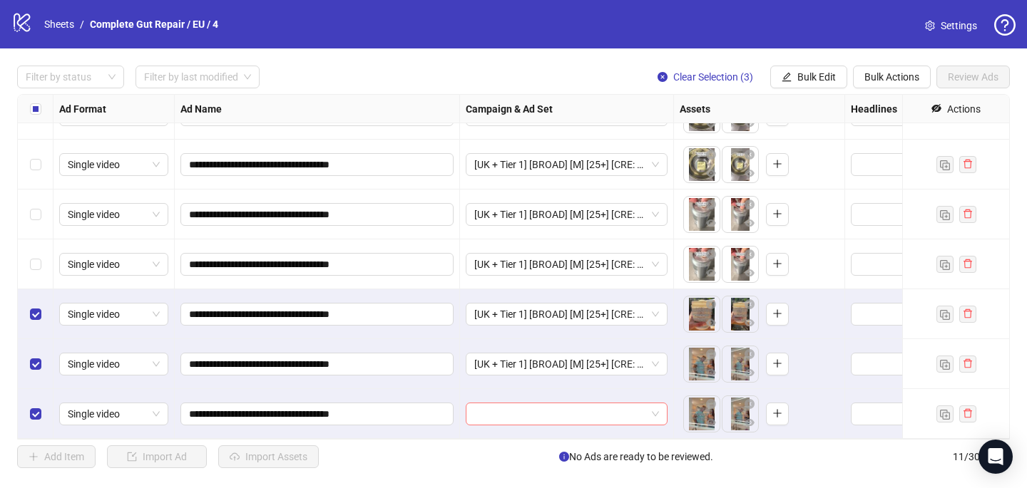
click at [498, 411] on input "search" at bounding box center [560, 413] width 172 height 21
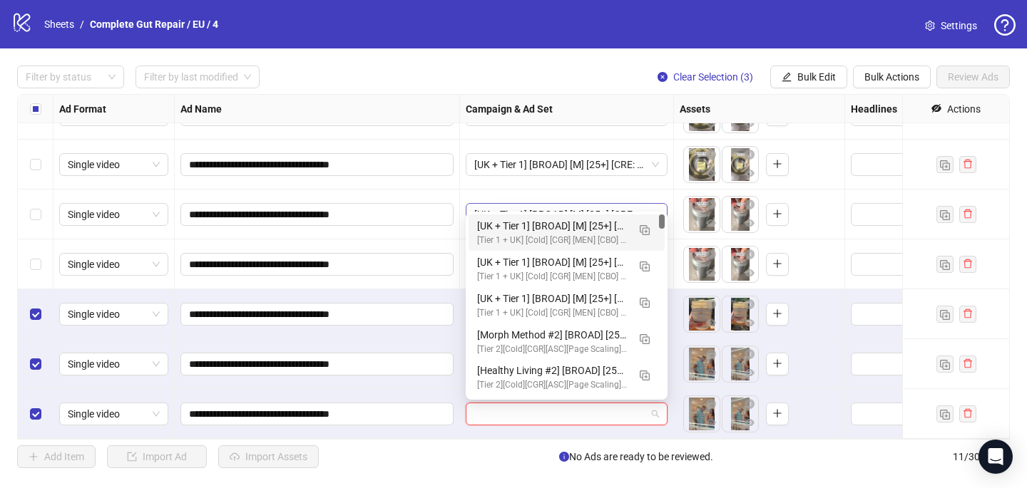
click at [527, 222] on div "[UK + Tier 1] [BROAD] [M] [25+] [CRE: Q3-[DATE]-HM68_TruePOV-CGR/PCP-AB] [COP: …" at bounding box center [552, 226] width 150 height 16
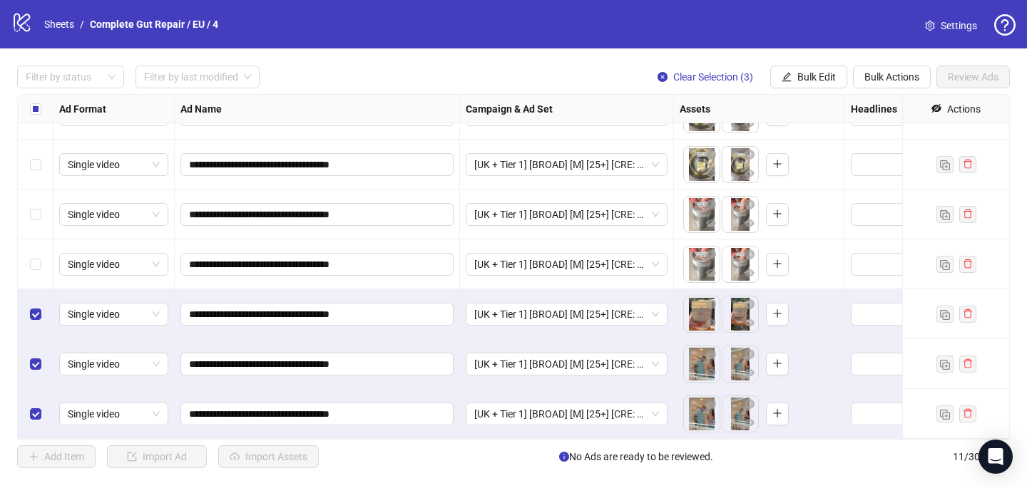
click at [37, 115] on label "Select all rows" at bounding box center [35, 109] width 11 height 16
click at [37, 116] on label "Select all rows" at bounding box center [35, 109] width 11 height 16
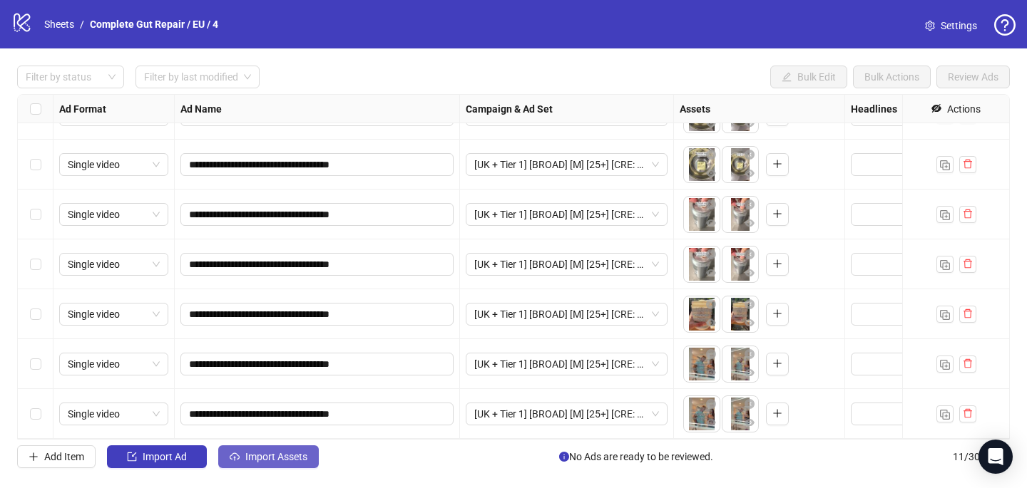
click at [273, 458] on span "Import Assets" at bounding box center [276, 456] width 62 height 11
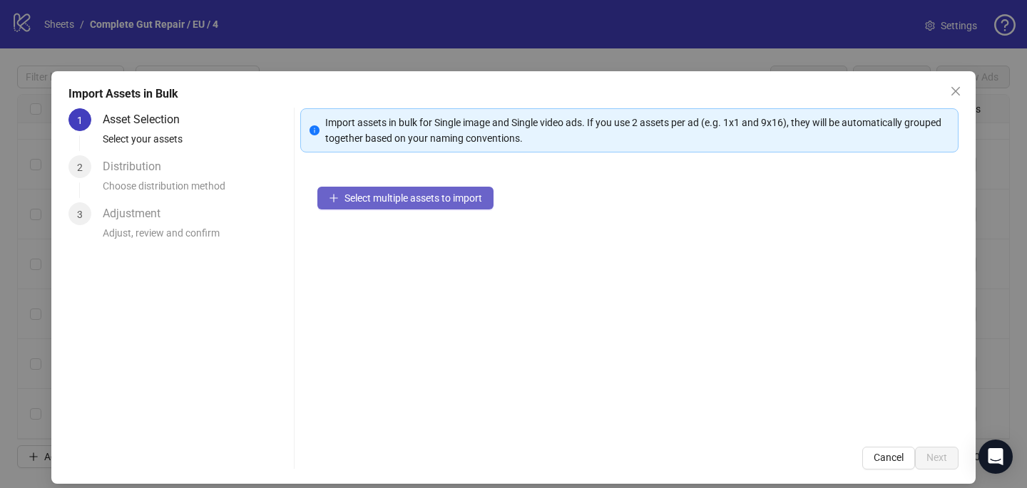
click at [456, 194] on span "Select multiple assets to import" at bounding box center [413, 197] width 138 height 11
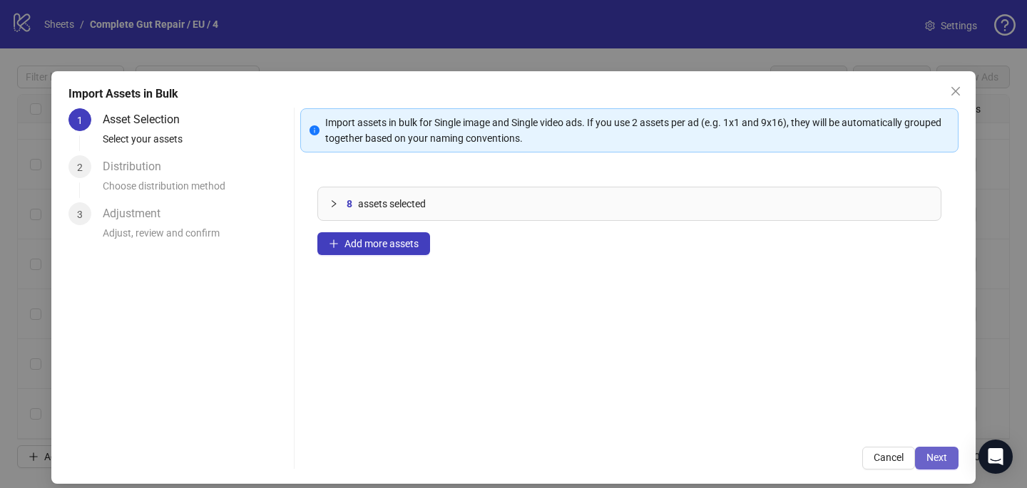
click at [932, 461] on span "Next" at bounding box center [936, 457] width 21 height 11
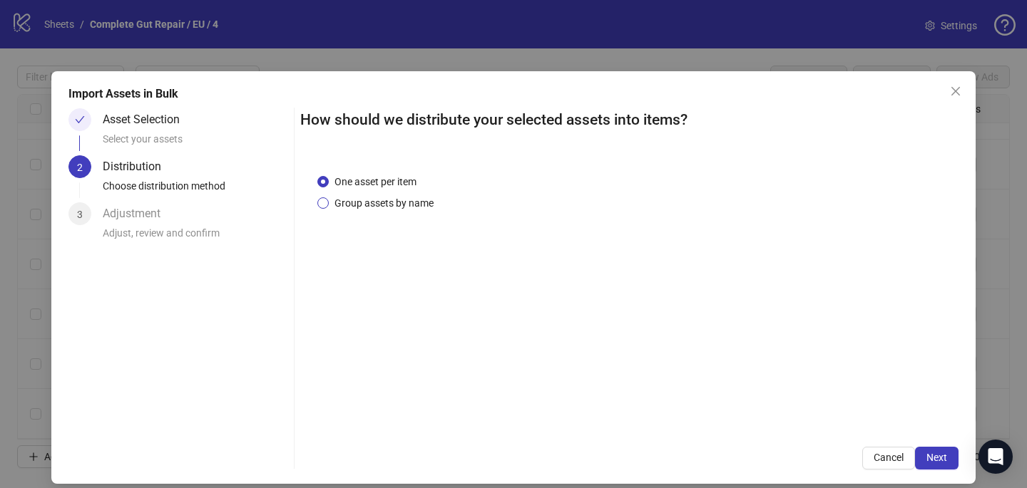
click at [399, 208] on span "Group assets by name" at bounding box center [384, 203] width 110 height 16
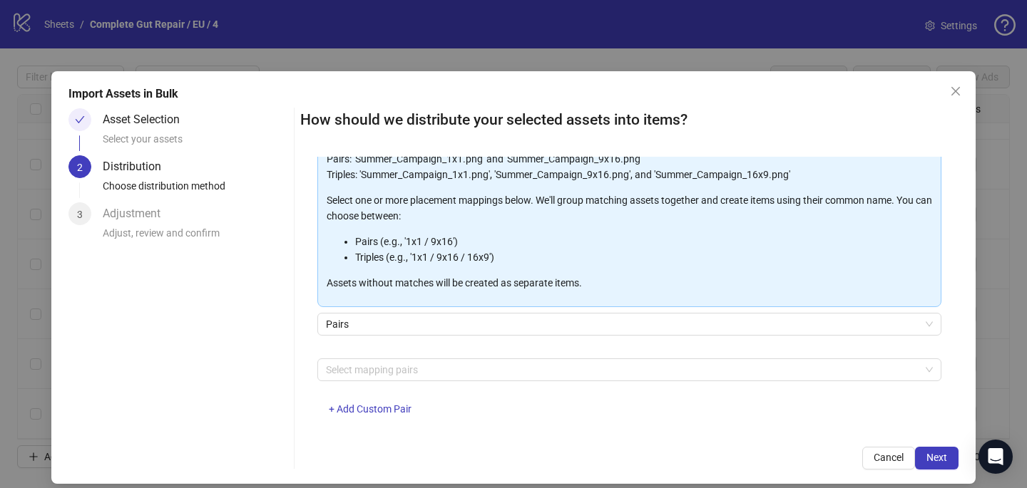
scroll to position [145, 0]
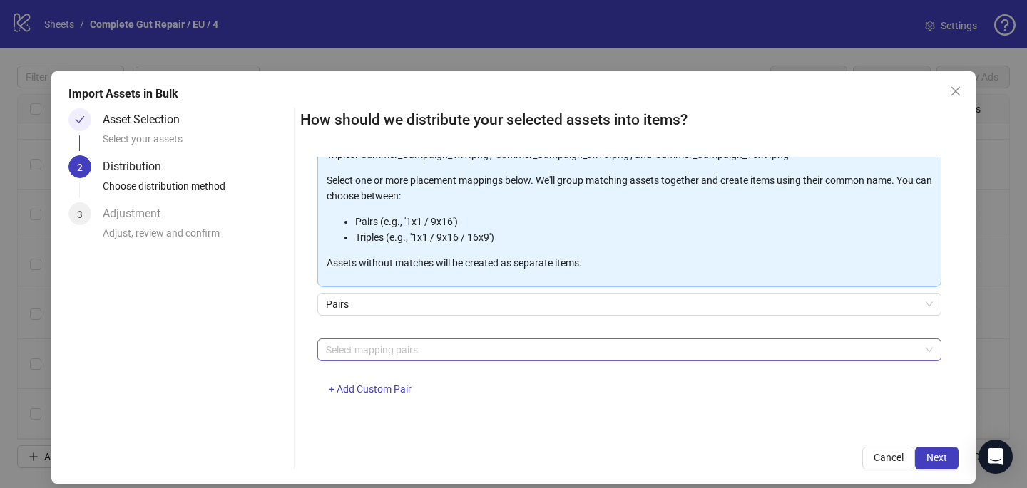
click at [433, 346] on div at bounding box center [621, 350] width 603 height 20
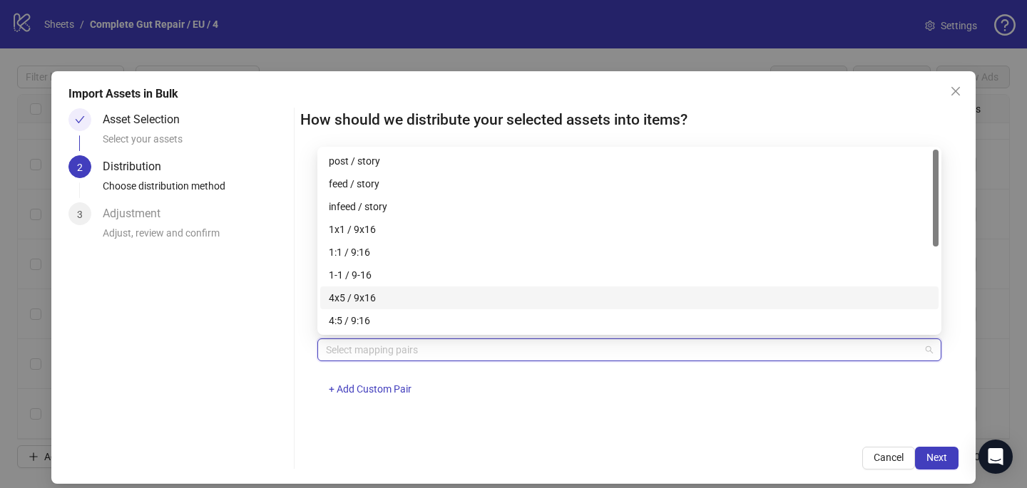
click at [424, 302] on div "4x5 / 9x16" at bounding box center [629, 298] width 601 height 16
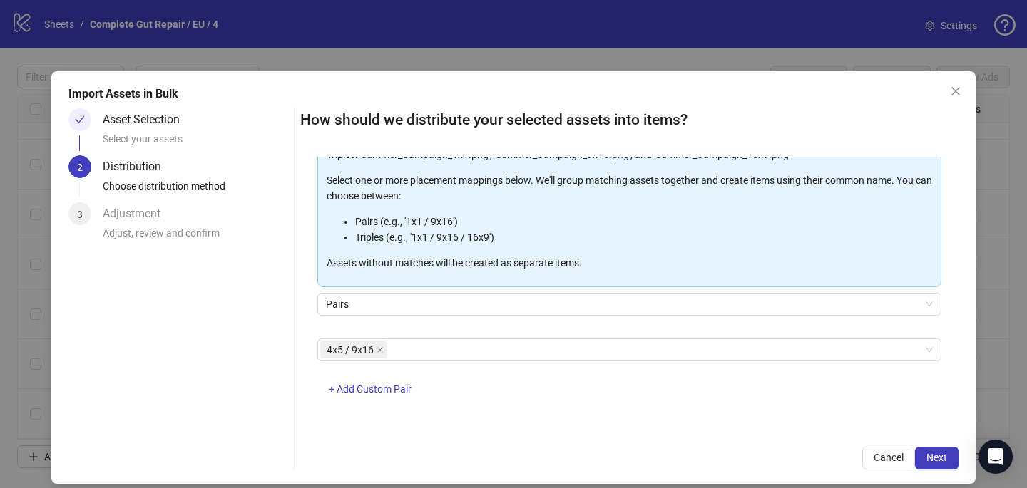
click at [622, 426] on div "One asset per item Group assets by name Assets must follow a consistent naming …" at bounding box center [629, 293] width 658 height 273
click at [946, 463] on span "Next" at bounding box center [936, 457] width 21 height 11
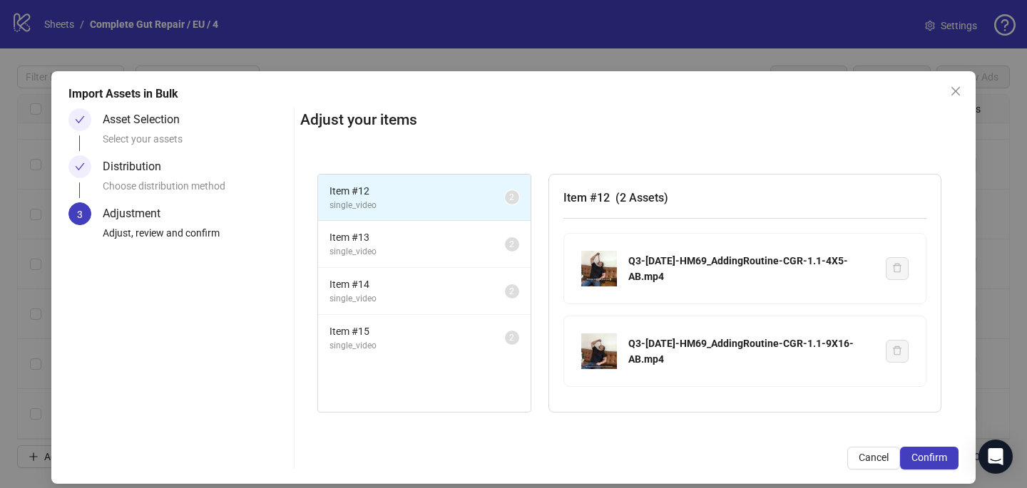
click at [946, 463] on span "Confirm" at bounding box center [929, 457] width 36 height 11
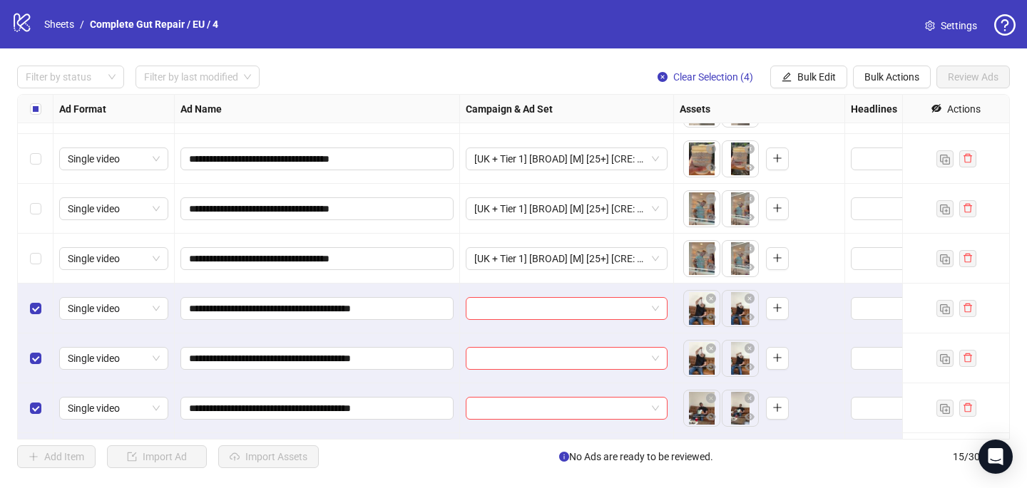
scroll to position [433, 0]
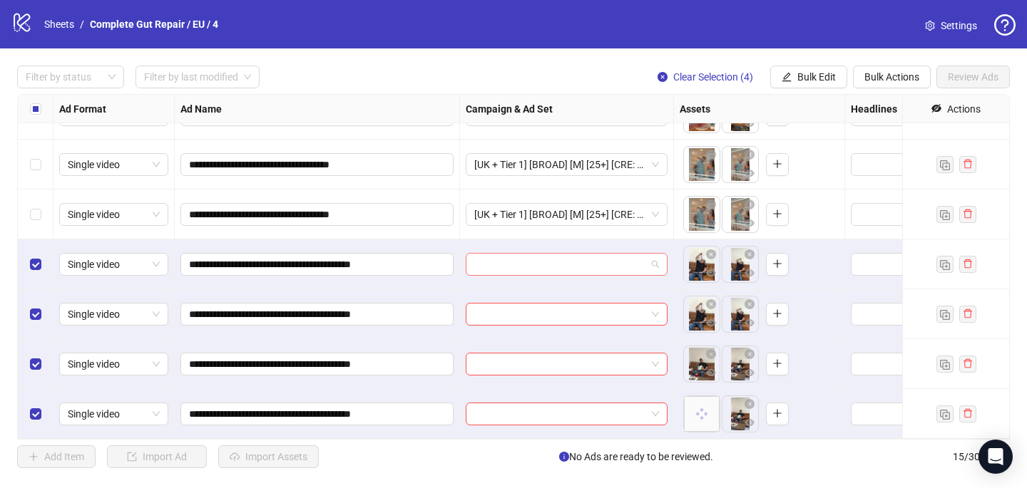
click at [546, 262] on input "search" at bounding box center [560, 264] width 172 height 21
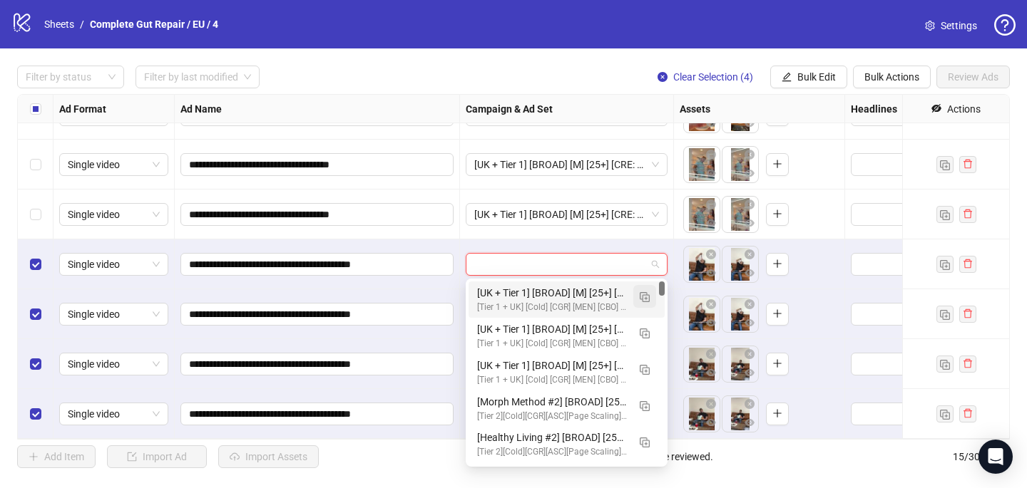
click at [649, 292] on button "button" at bounding box center [644, 296] width 23 height 23
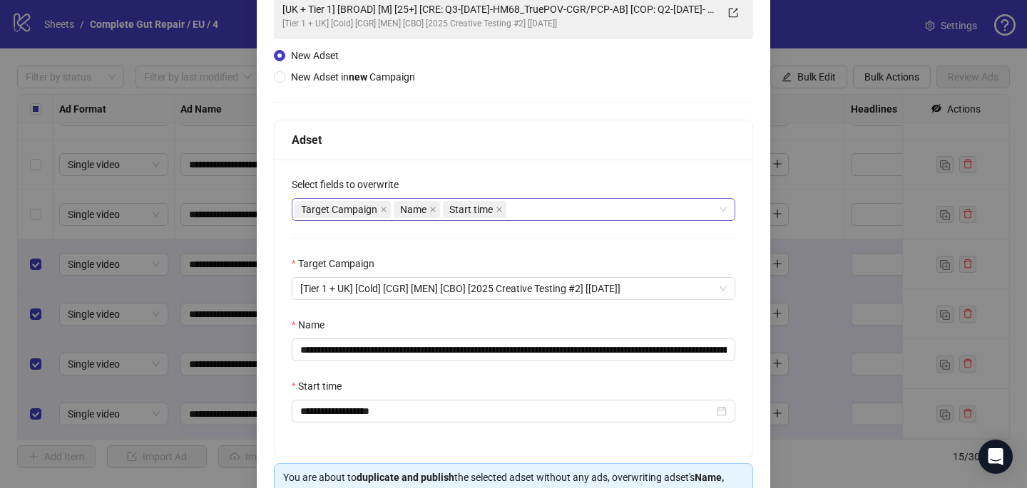
scroll to position [115, 0]
drag, startPoint x: 669, startPoint y: 349, endPoint x: 466, endPoint y: 349, distance: 203.2
click at [466, 349] on input "**********" at bounding box center [513, 350] width 443 height 23
paste input "******"
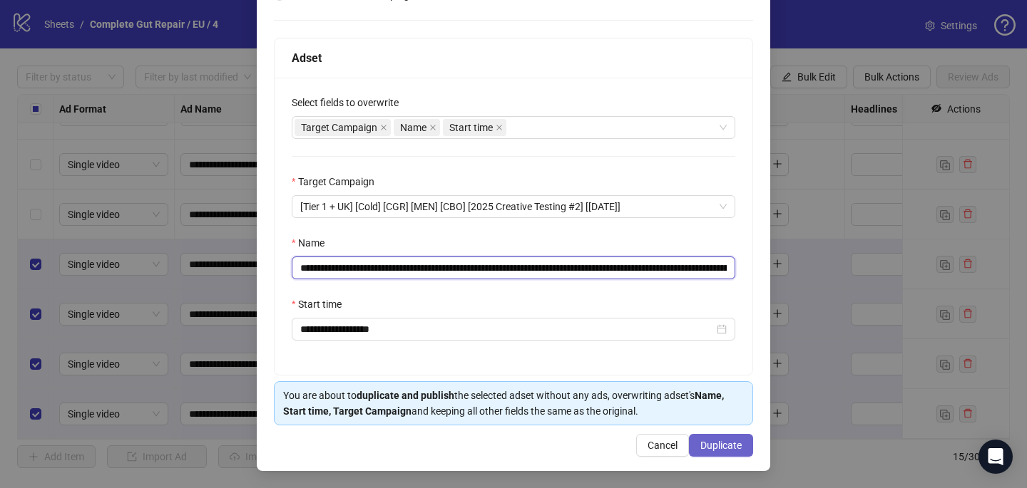
type input "**********"
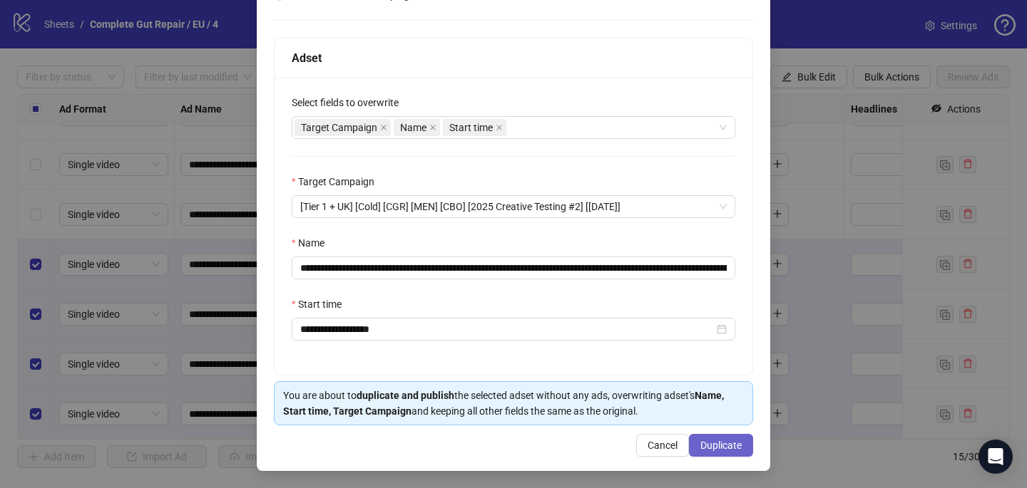
click at [718, 447] on span "Duplicate" at bounding box center [720, 445] width 41 height 11
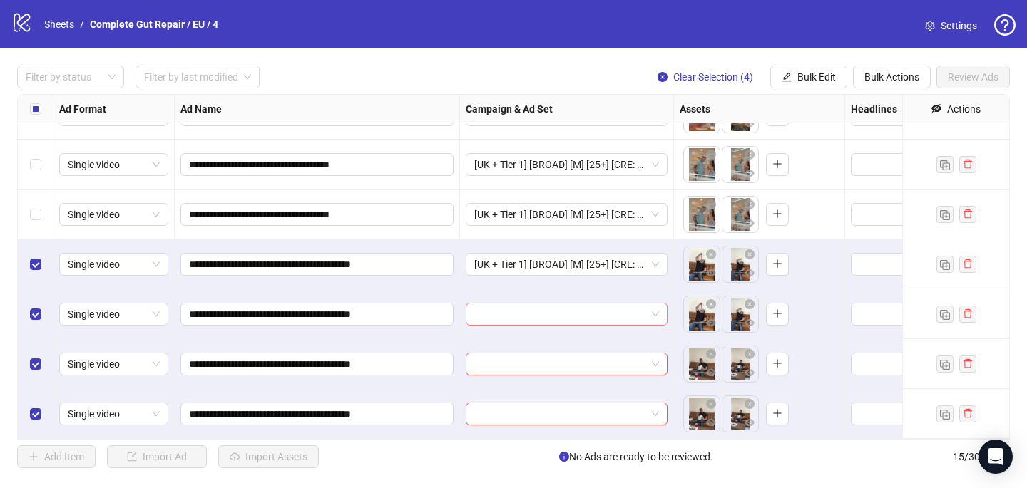
click at [516, 312] on input "search" at bounding box center [560, 314] width 172 height 21
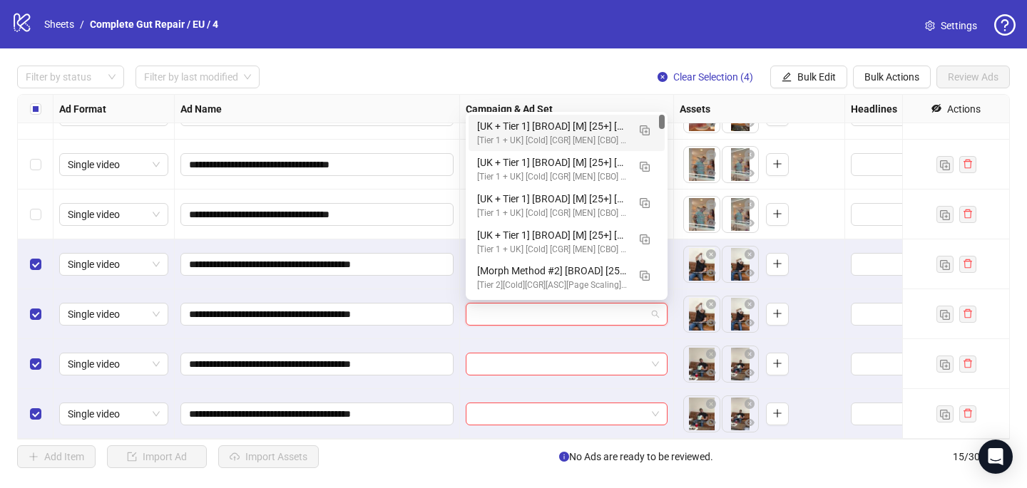
click at [575, 132] on div "[UK + Tier 1] [BROAD] [M] [25+] [CRE: Q3-[DATE]-HM69_AddingRoutine-CGR/PCP-AB] …" at bounding box center [552, 126] width 150 height 16
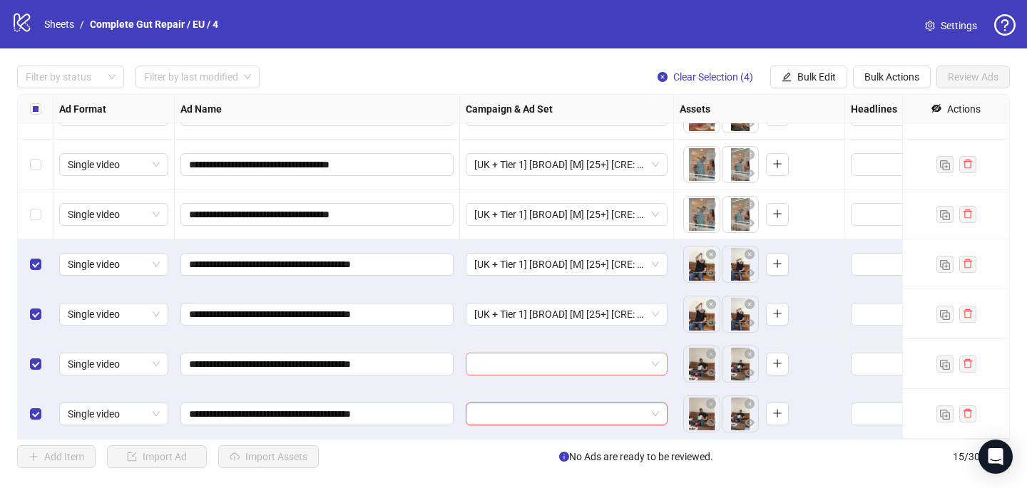
click at [497, 369] on input "search" at bounding box center [560, 364] width 172 height 21
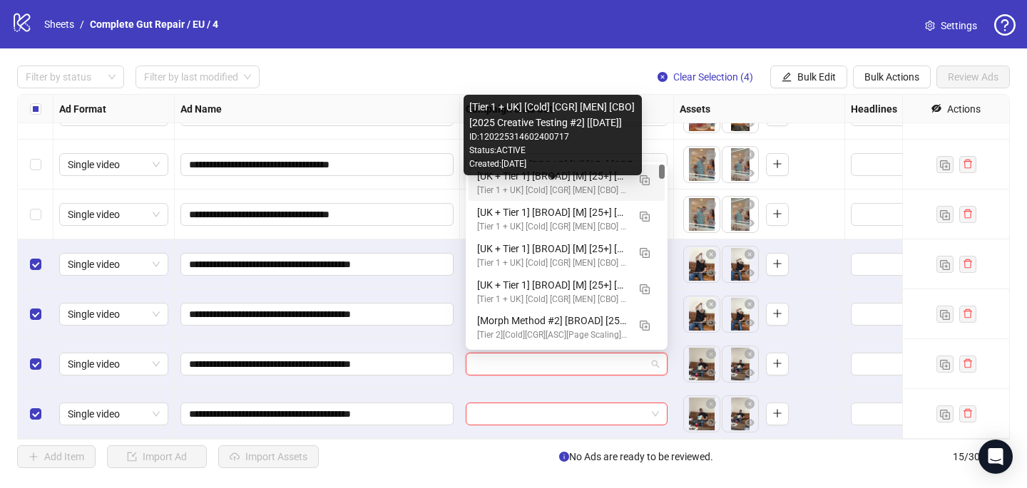
click at [538, 176] on div "[UK + Tier 1] [BROAD] [M] [25+] [CRE: Q3-[DATE]-HM69_AddingRoutine-CGR/PCP-AB] …" at bounding box center [552, 176] width 150 height 16
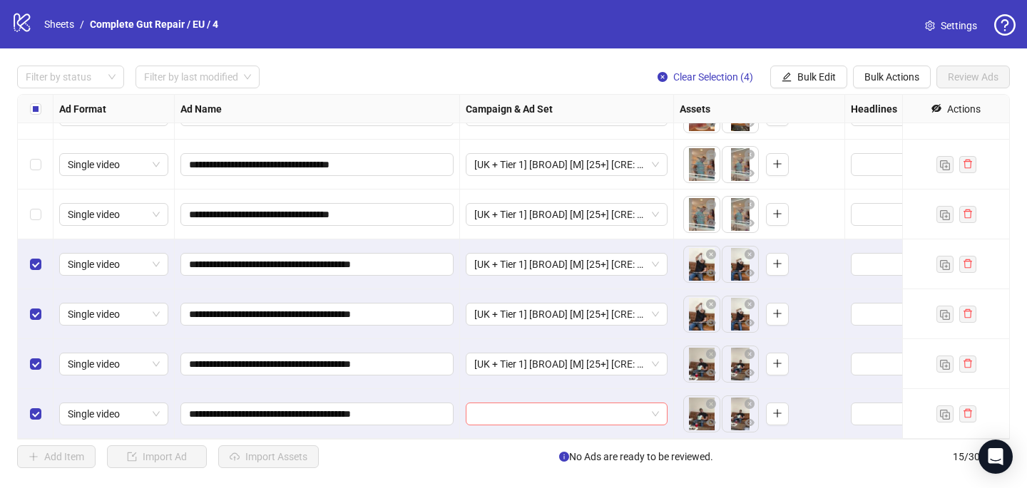
click at [491, 411] on input "search" at bounding box center [560, 413] width 172 height 21
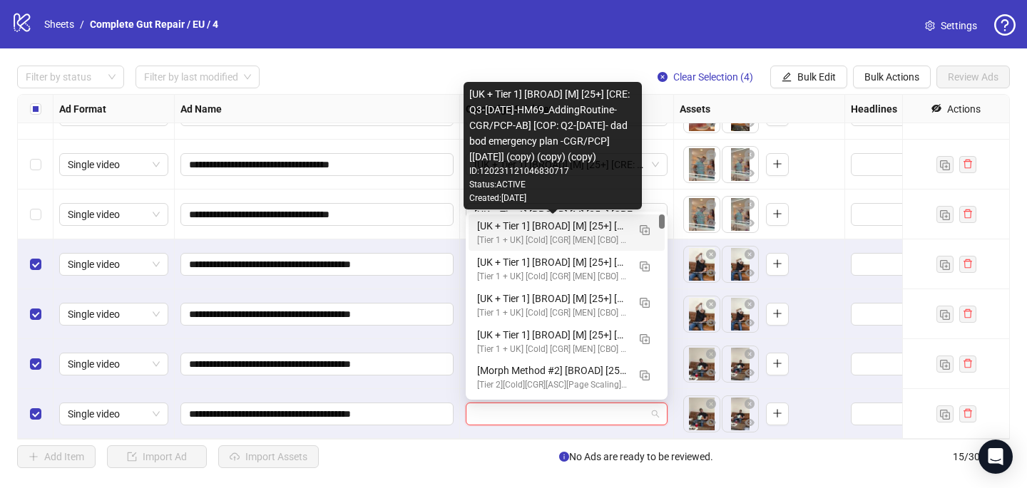
click at [571, 229] on div "[UK + Tier 1] [BROAD] [M] [25+] [CRE: Q3-[DATE]-HM69_AddingRoutine-CGR/PCP-AB] …" at bounding box center [552, 226] width 150 height 16
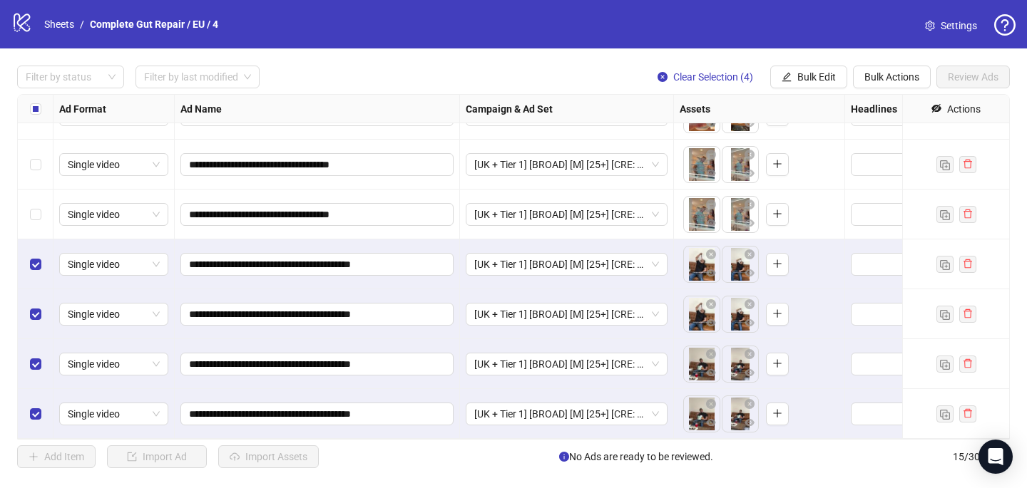
click at [38, 102] on label "Select all rows" at bounding box center [35, 109] width 11 height 16
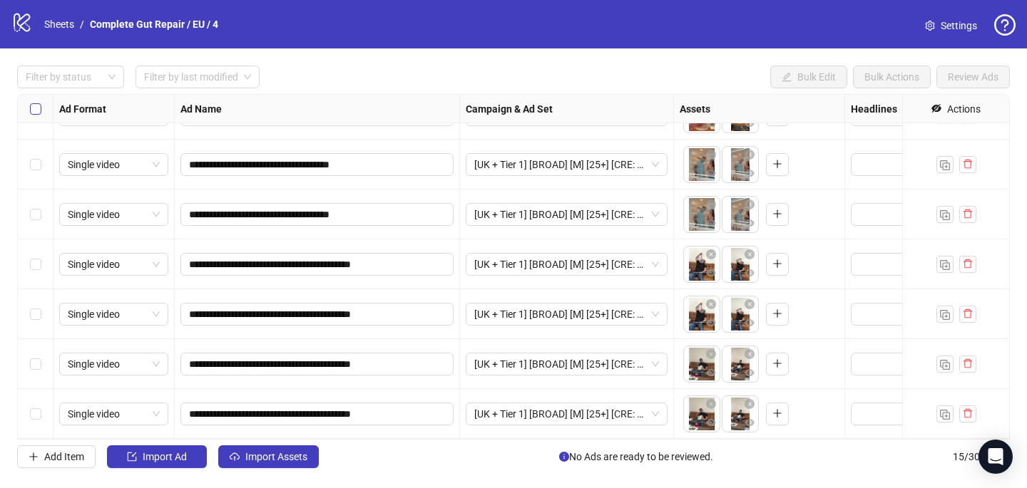
click at [38, 103] on label "Select all rows" at bounding box center [35, 109] width 11 height 16
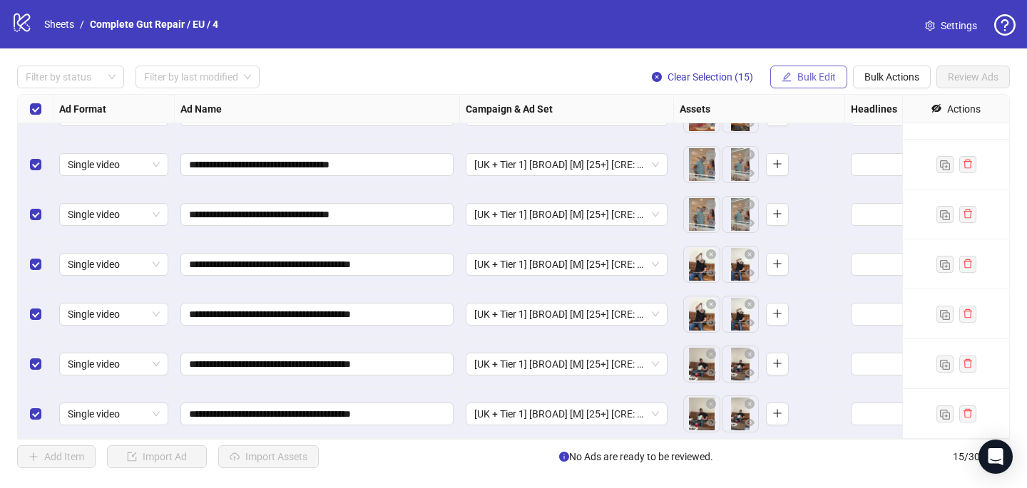
click at [813, 77] on span "Bulk Edit" at bounding box center [816, 76] width 38 height 11
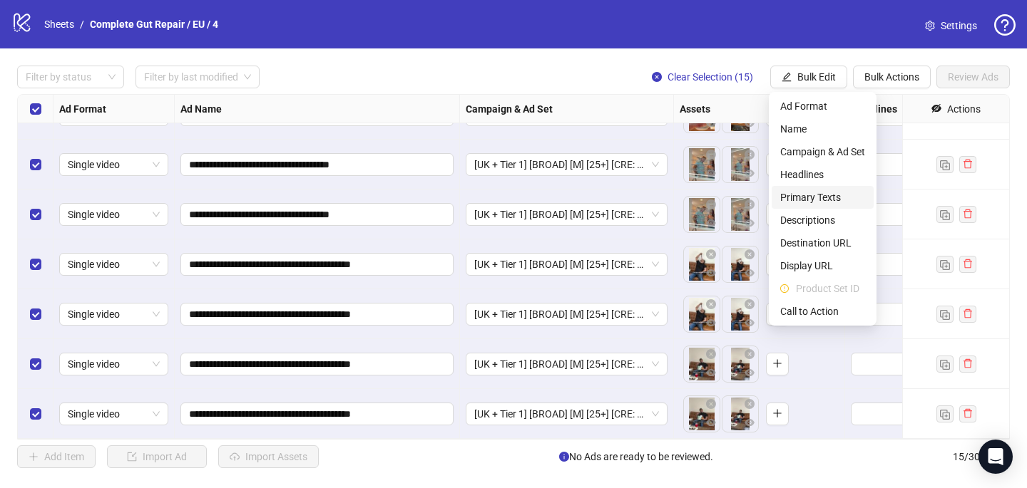
click at [796, 201] on span "Primary Texts" at bounding box center [822, 198] width 85 height 16
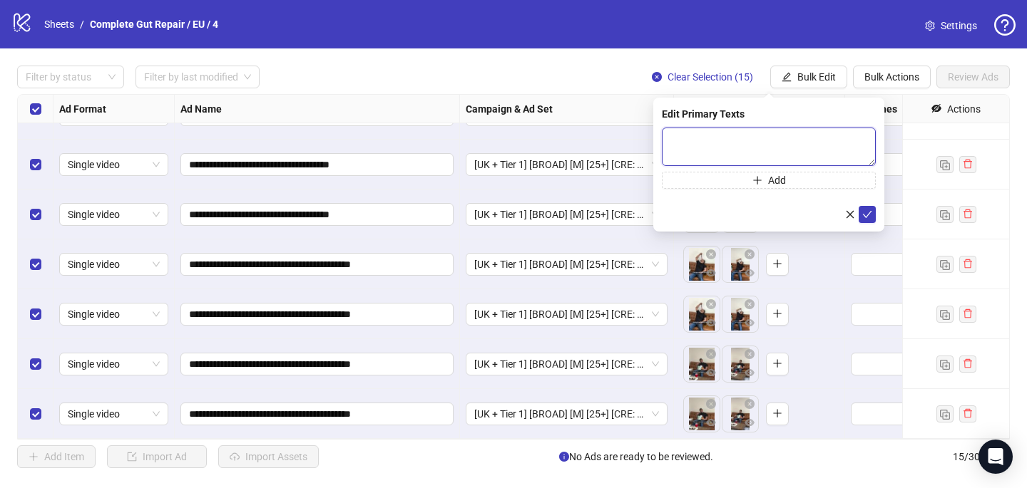
click at [674, 140] on textarea at bounding box center [769, 147] width 214 height 38
paste textarea "**********"
drag, startPoint x: 744, startPoint y: 160, endPoint x: 665, endPoint y: 145, distance: 79.7
click at [666, 145] on textarea "**********" at bounding box center [769, 147] width 214 height 38
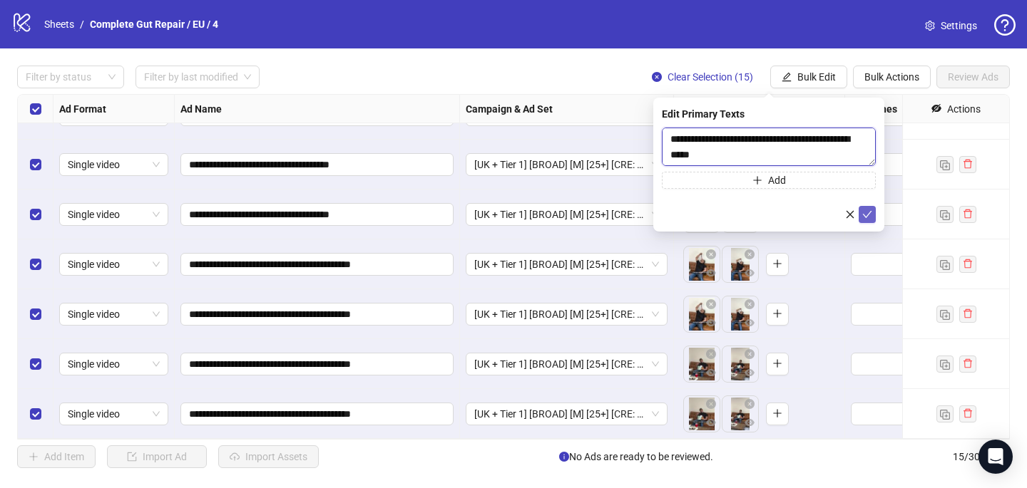
type textarea "**********"
click at [865, 212] on icon "check" at bounding box center [867, 215] width 10 height 10
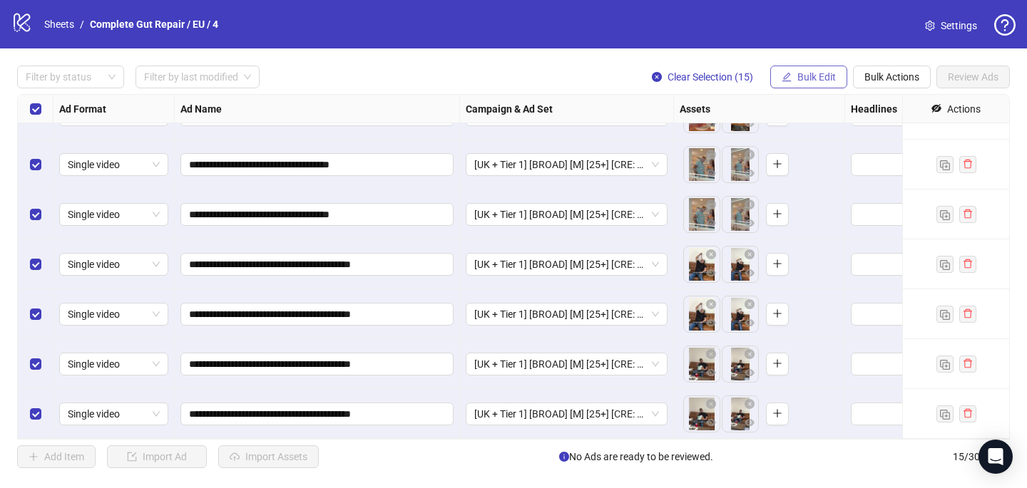
click at [805, 71] on button "Bulk Edit" at bounding box center [808, 77] width 77 height 23
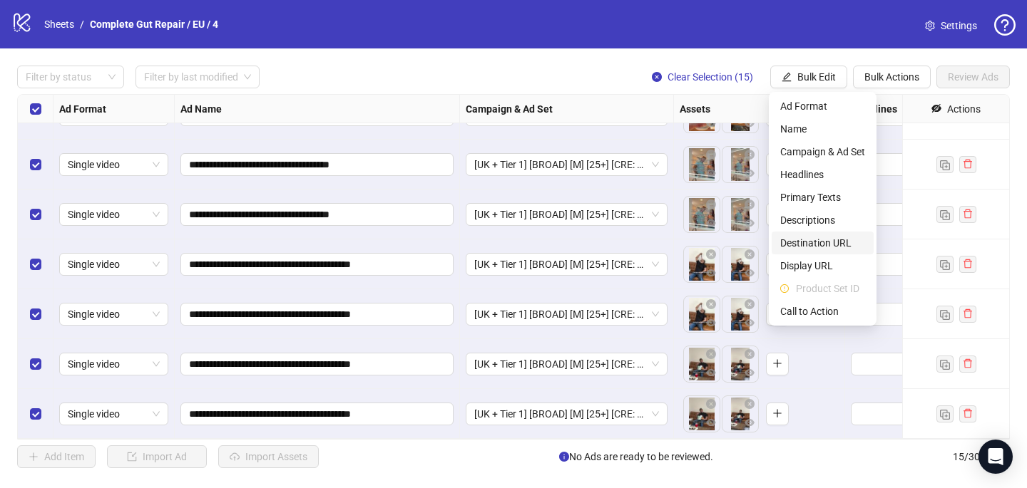
click at [816, 240] on span "Destination URL" at bounding box center [822, 243] width 85 height 16
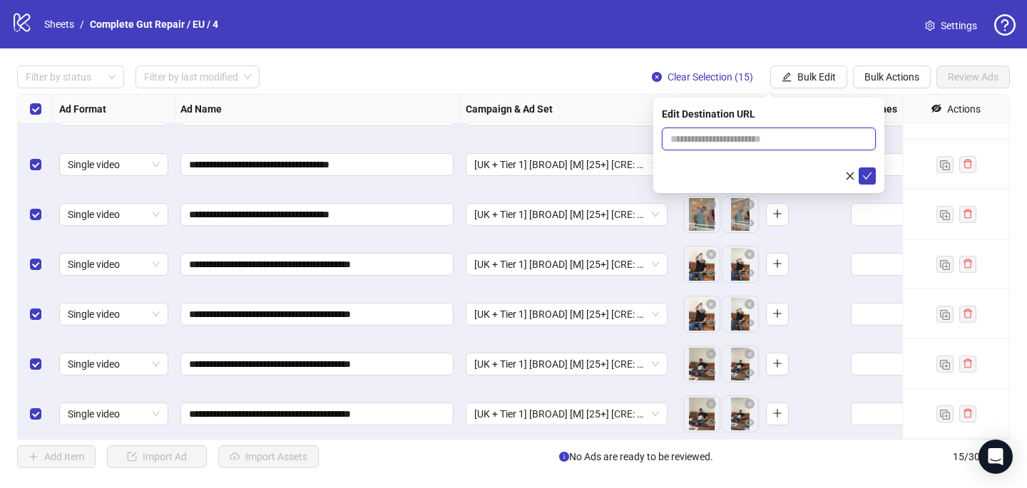
click at [729, 139] on input "text" at bounding box center [762, 139] width 185 height 16
paste input "**********"
type input "**********"
click at [863, 175] on icon "check" at bounding box center [867, 176] width 10 height 10
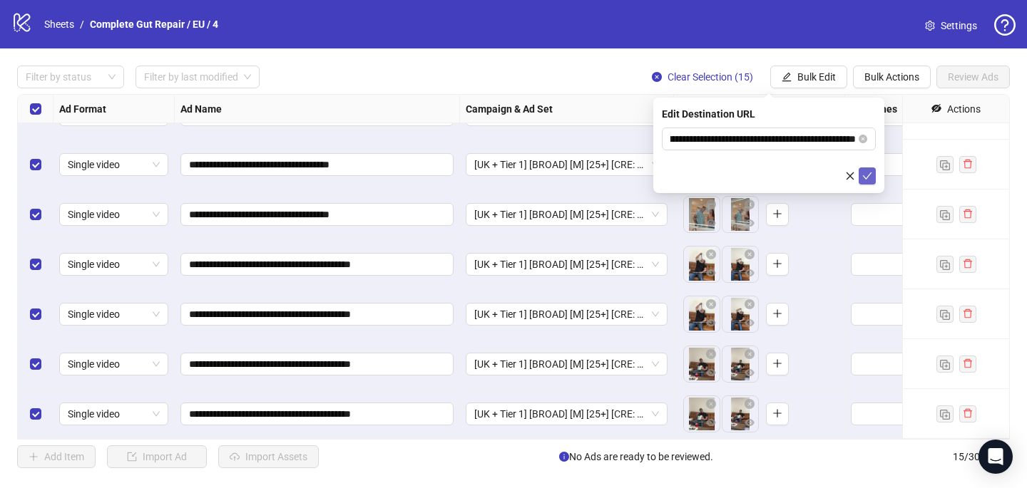
scroll to position [0, 0]
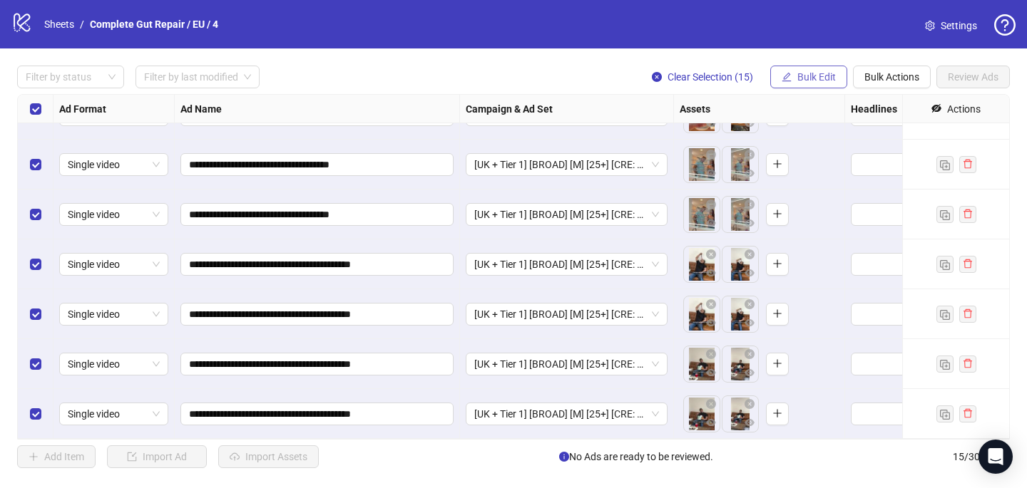
click at [788, 82] on span "button" at bounding box center [786, 76] width 10 height 11
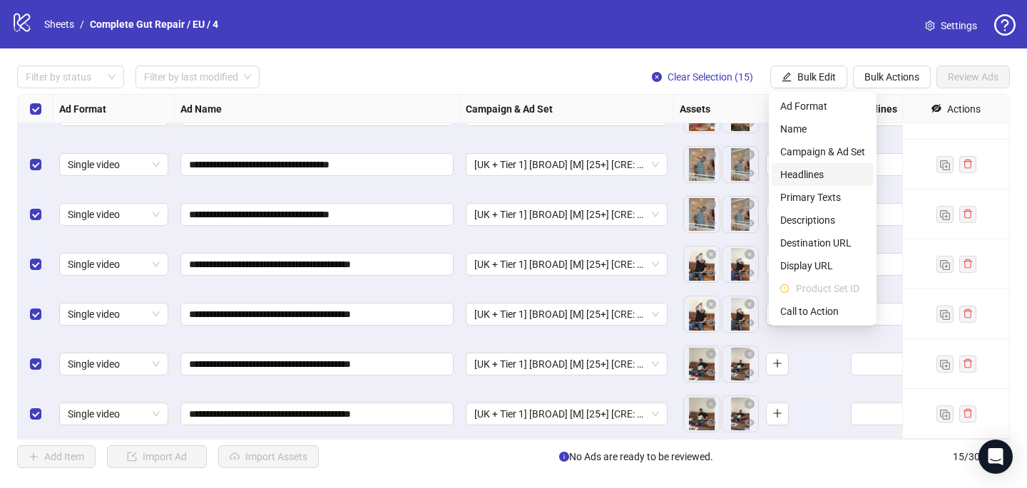
click at [797, 169] on span "Headlines" at bounding box center [822, 175] width 85 height 16
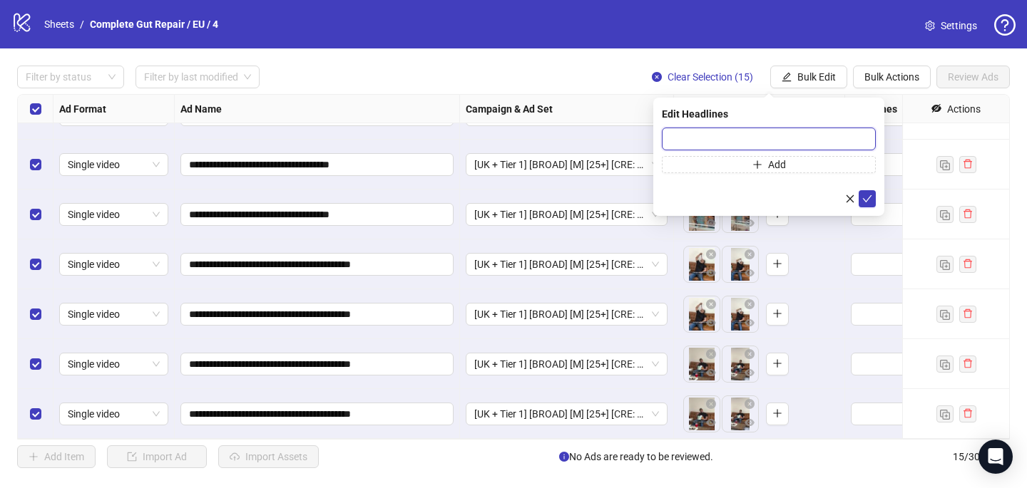
click at [672, 140] on input "text" at bounding box center [769, 139] width 214 height 23
paste input "**********"
type input "**********"
click at [865, 194] on icon "check" at bounding box center [867, 199] width 10 height 10
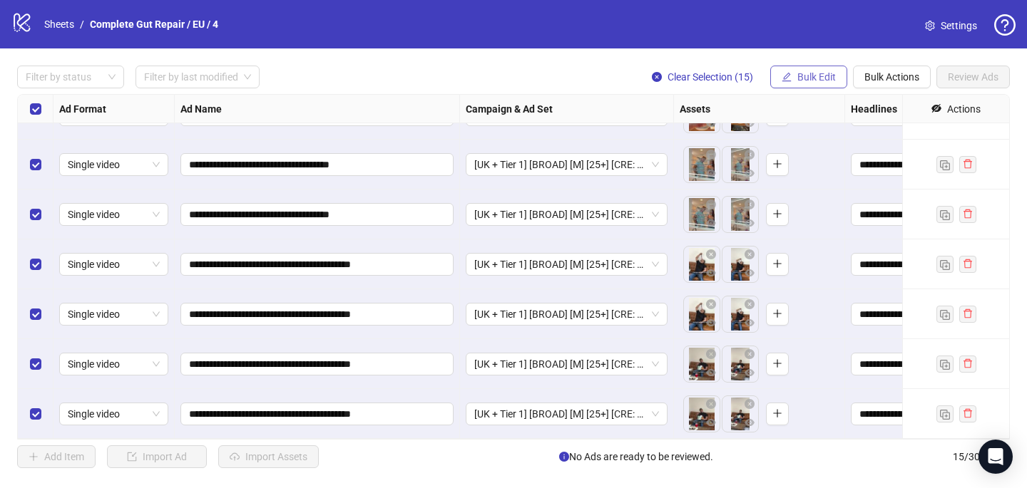
click at [827, 73] on span "Bulk Edit" at bounding box center [816, 76] width 38 height 11
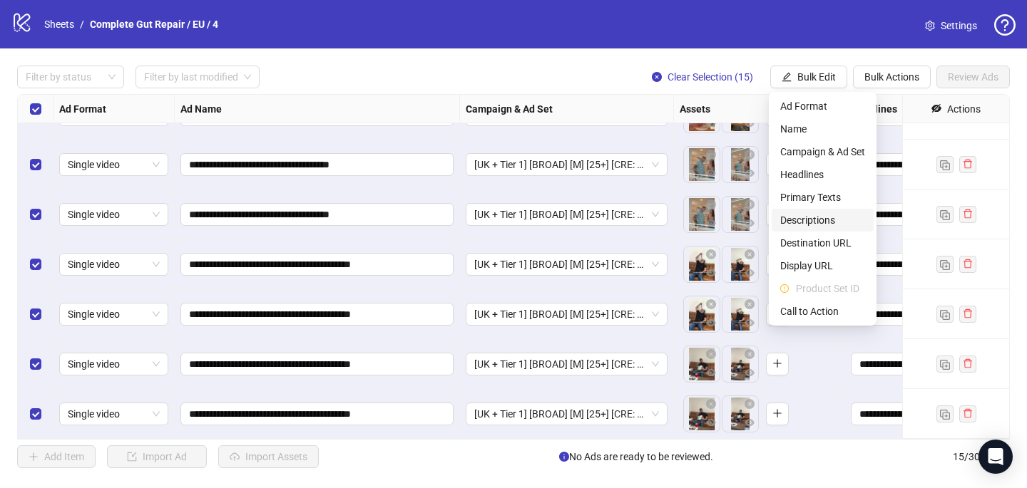
click at [814, 219] on span "Descriptions" at bounding box center [822, 220] width 85 height 16
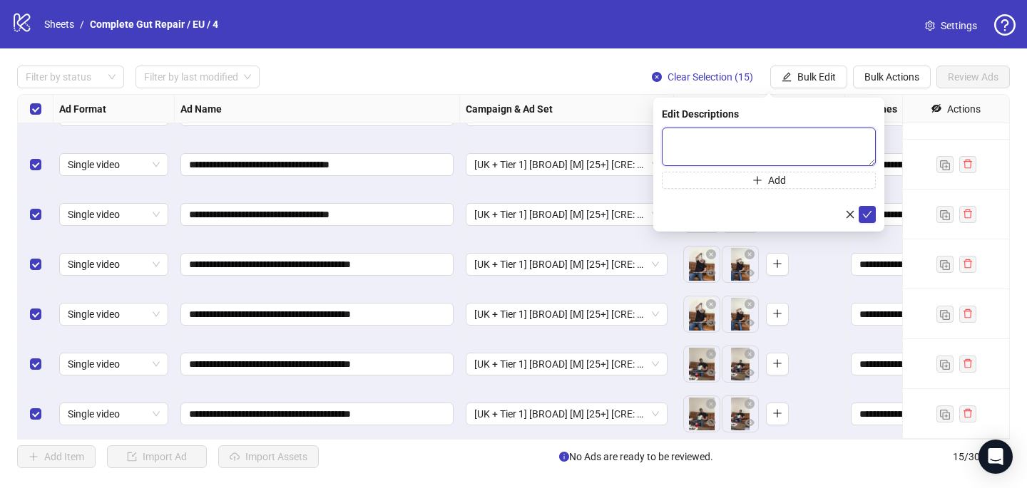
click at [714, 147] on textarea at bounding box center [769, 147] width 214 height 38
click at [865, 212] on icon "check" at bounding box center [867, 215] width 10 height 10
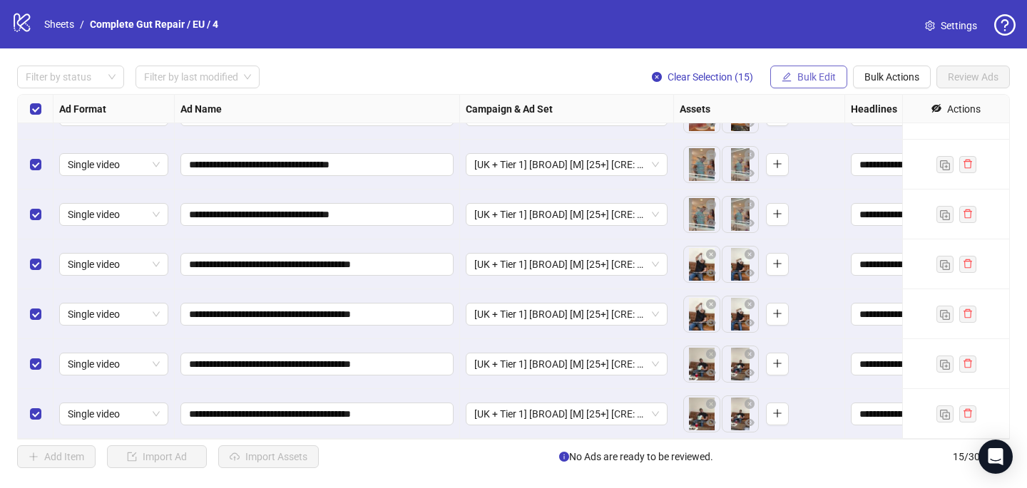
click at [797, 83] on span "Bulk Edit" at bounding box center [816, 76] width 38 height 11
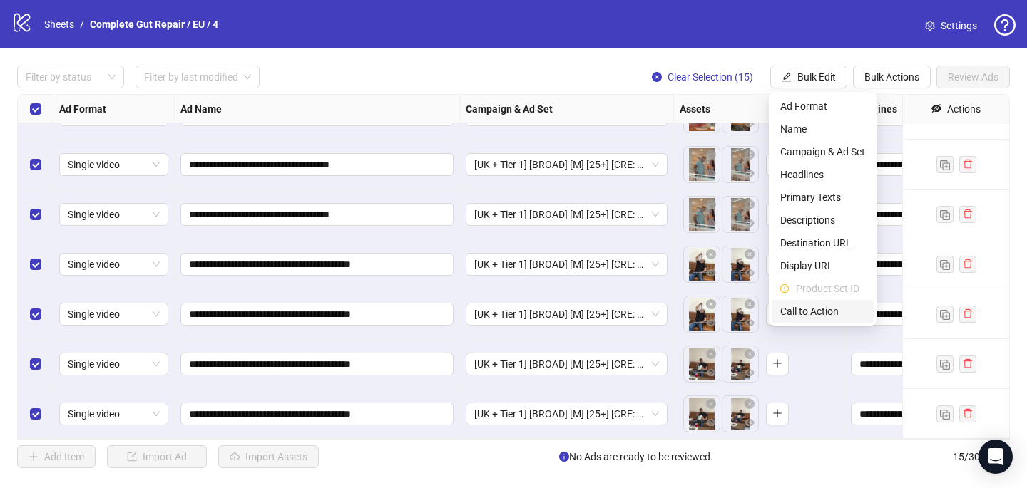
click at [805, 301] on li "Call to Action" at bounding box center [822, 311] width 102 height 23
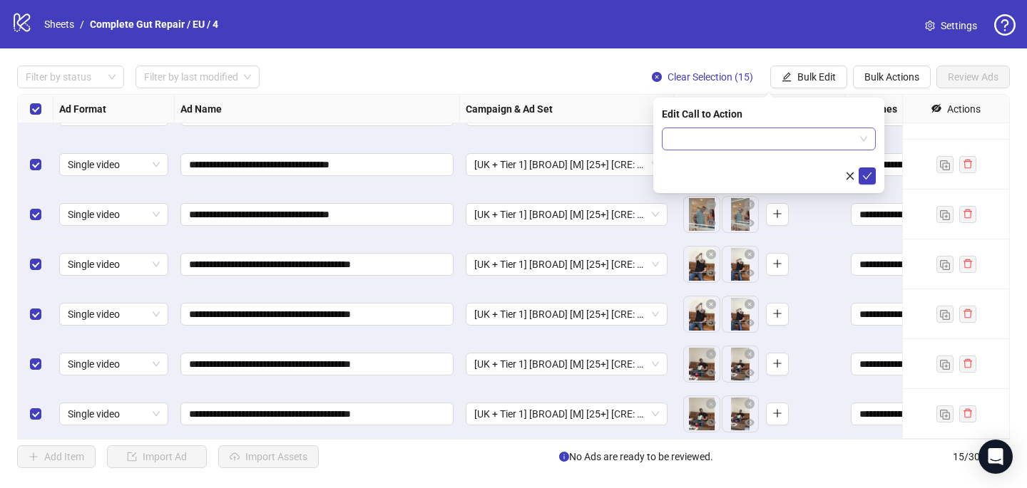
click at [732, 145] on input "search" at bounding box center [762, 138] width 184 height 21
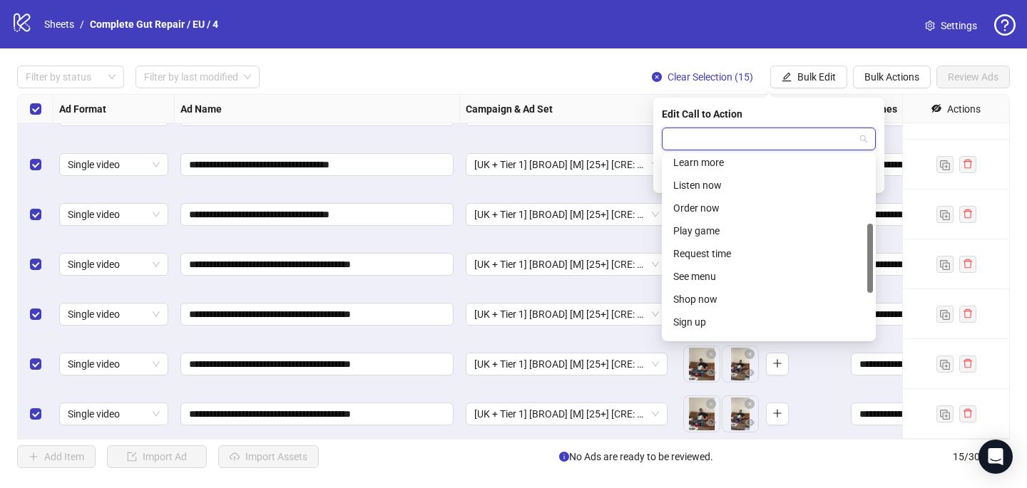
scroll to position [217, 0]
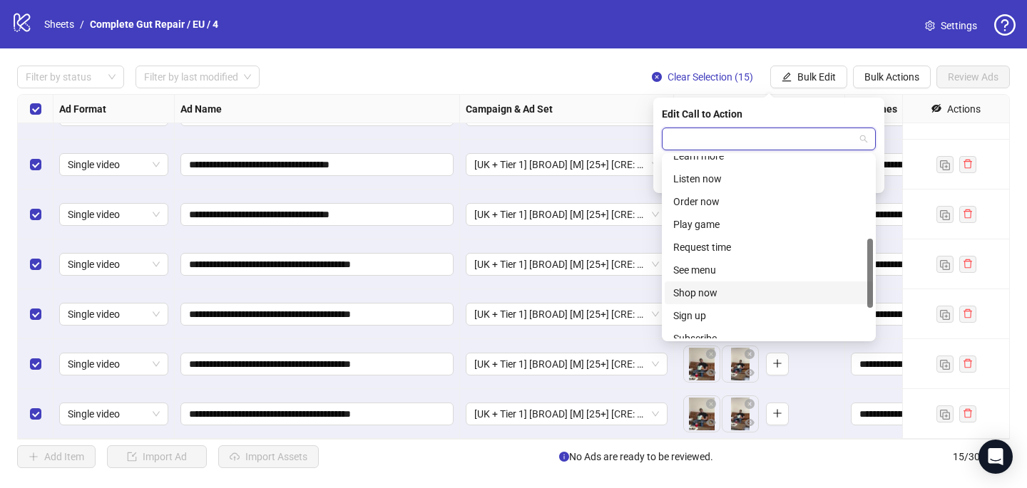
click at [734, 287] on div "Shop now" at bounding box center [768, 293] width 191 height 16
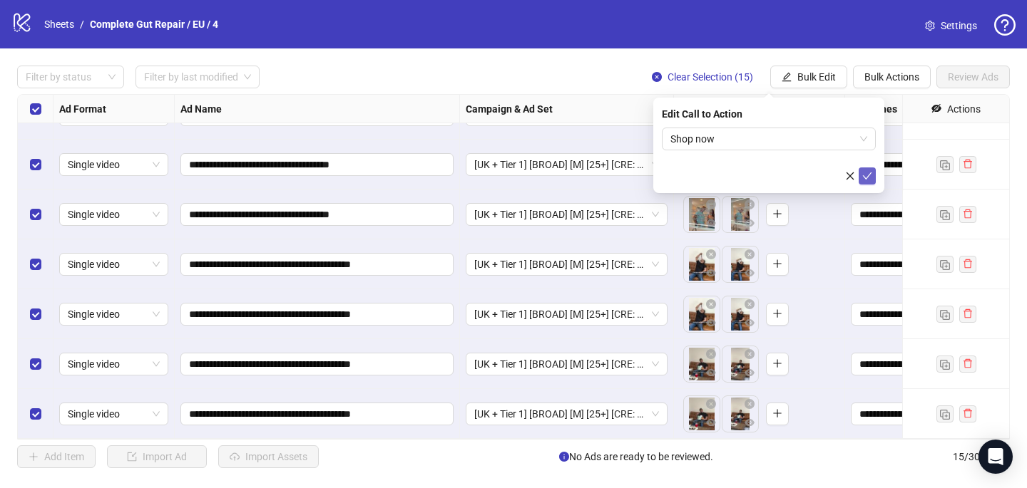
click at [871, 171] on icon "check" at bounding box center [867, 176] width 10 height 10
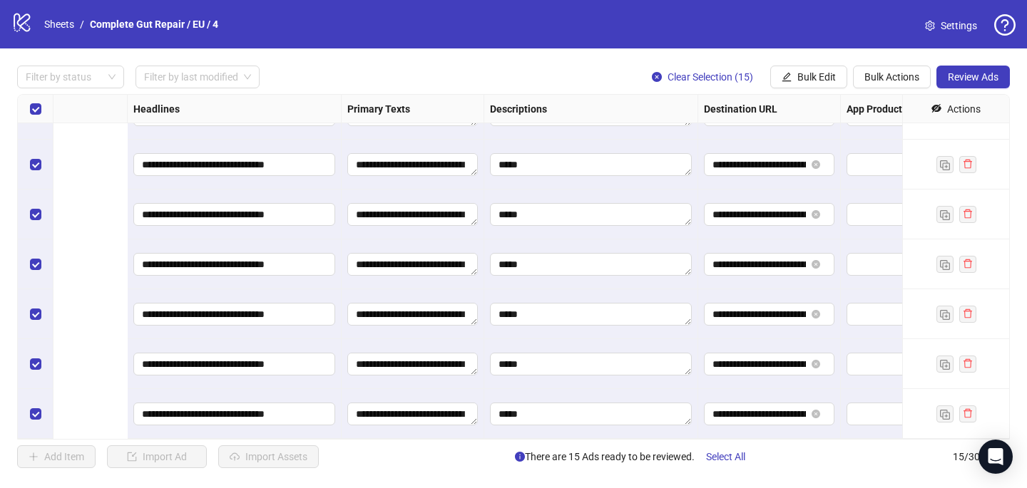
scroll to position [433, 1340]
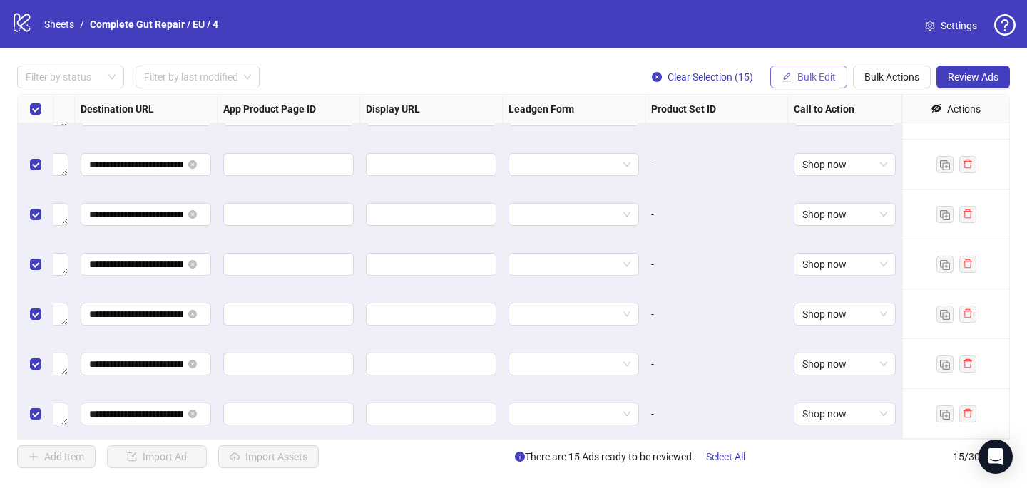
click at [822, 78] on span "Bulk Edit" at bounding box center [816, 76] width 38 height 11
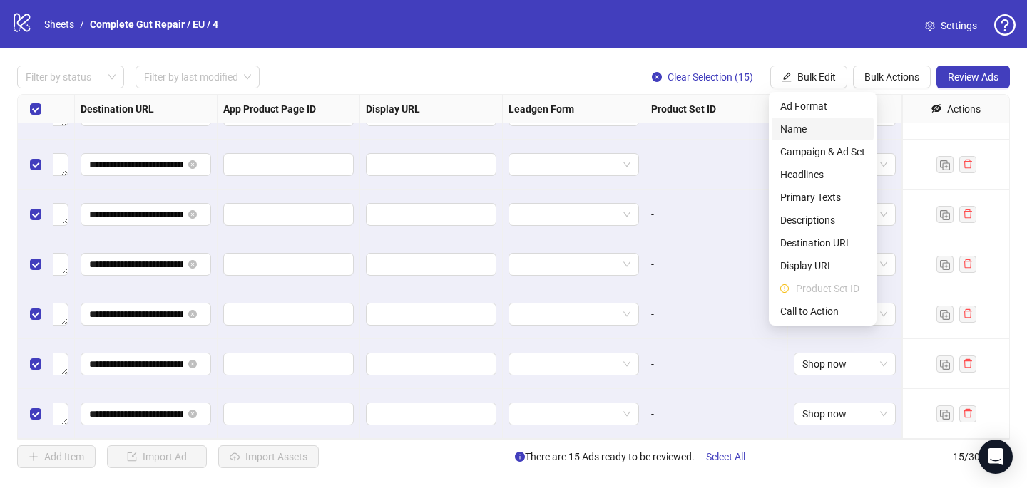
click at [802, 120] on li "Name" at bounding box center [822, 129] width 102 height 23
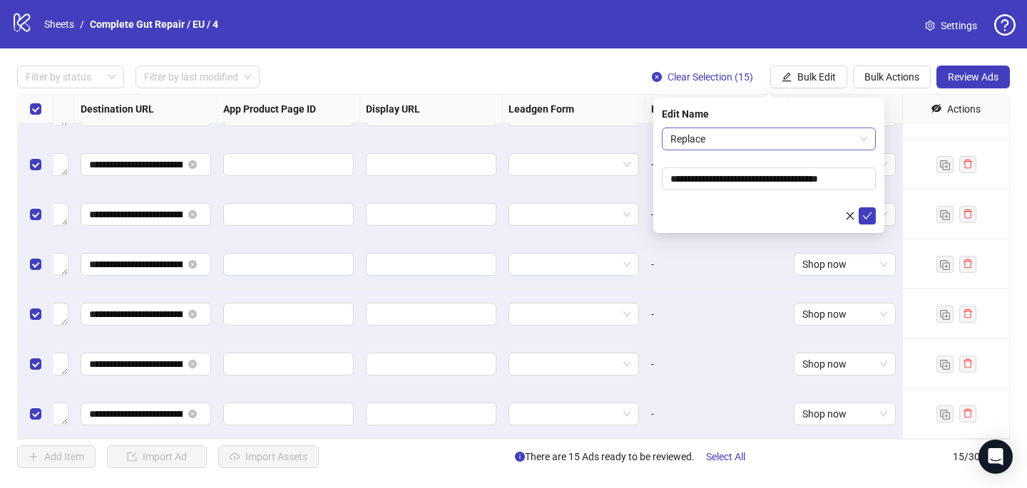
click at [759, 140] on span "Replace" at bounding box center [768, 138] width 197 height 21
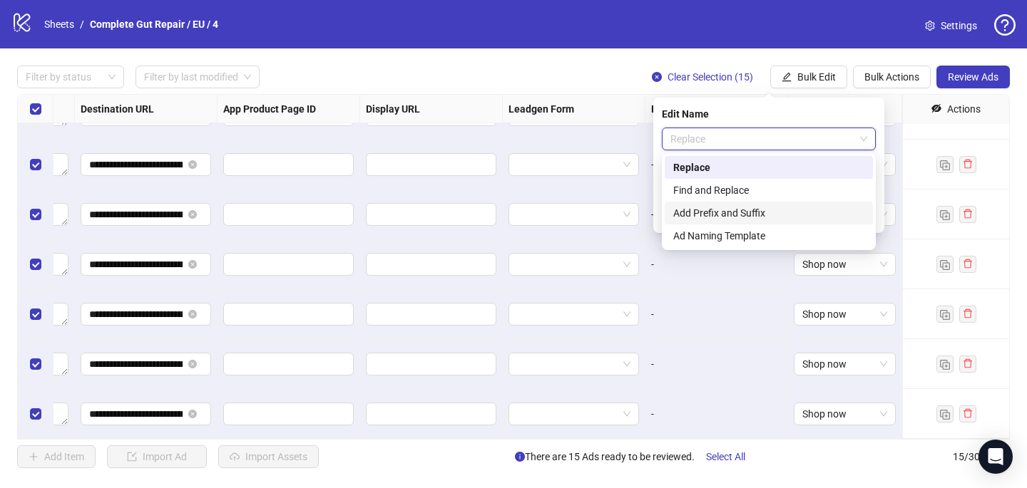
click at [759, 208] on div "Add Prefix and Suffix" at bounding box center [768, 213] width 191 height 16
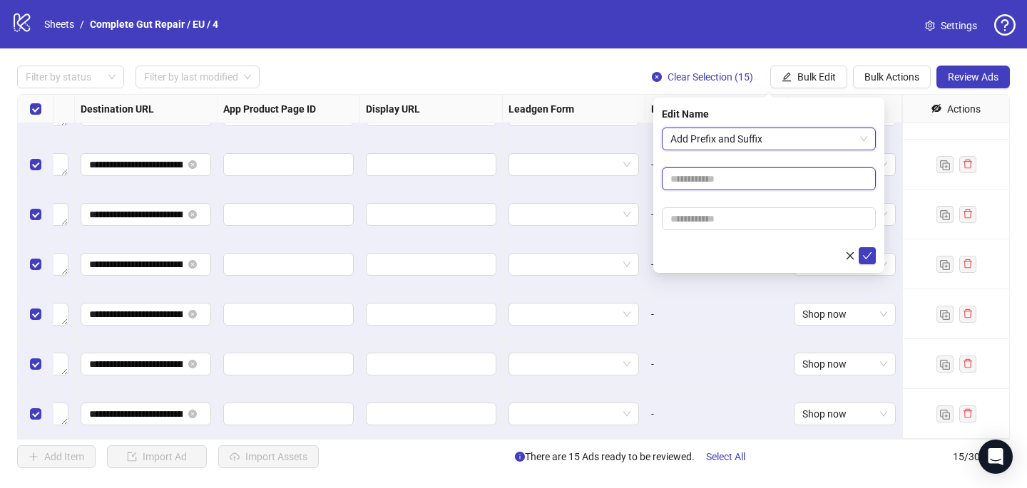
click at [701, 179] on input "text" at bounding box center [769, 179] width 214 height 23
paste input "**********"
type input "**********"
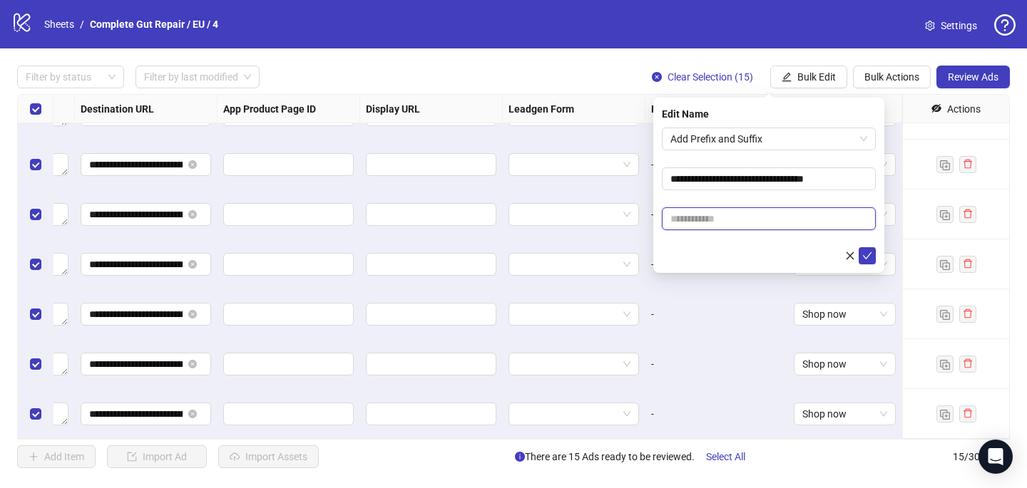
click at [732, 218] on input "text" at bounding box center [769, 218] width 214 height 23
paste input "**********"
type input "**********"
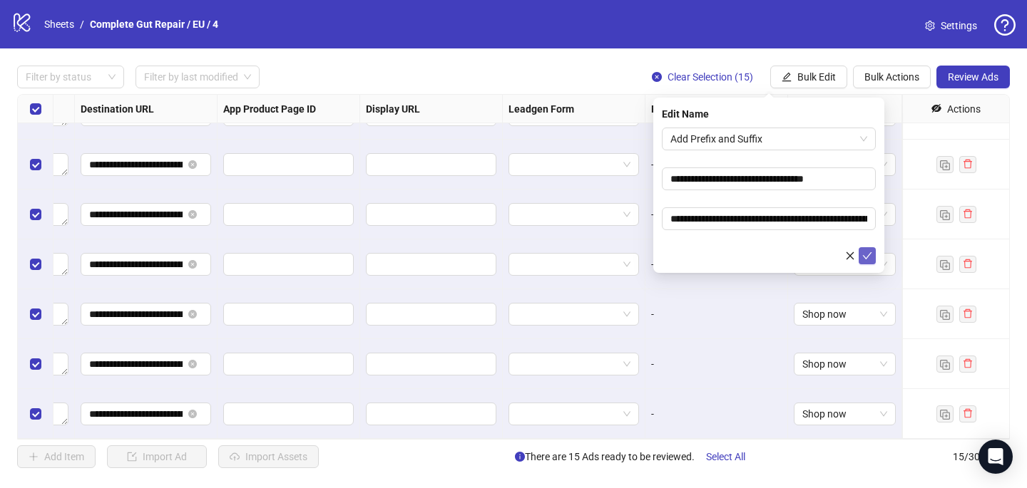
click at [862, 253] on icon "check" at bounding box center [867, 256] width 10 height 10
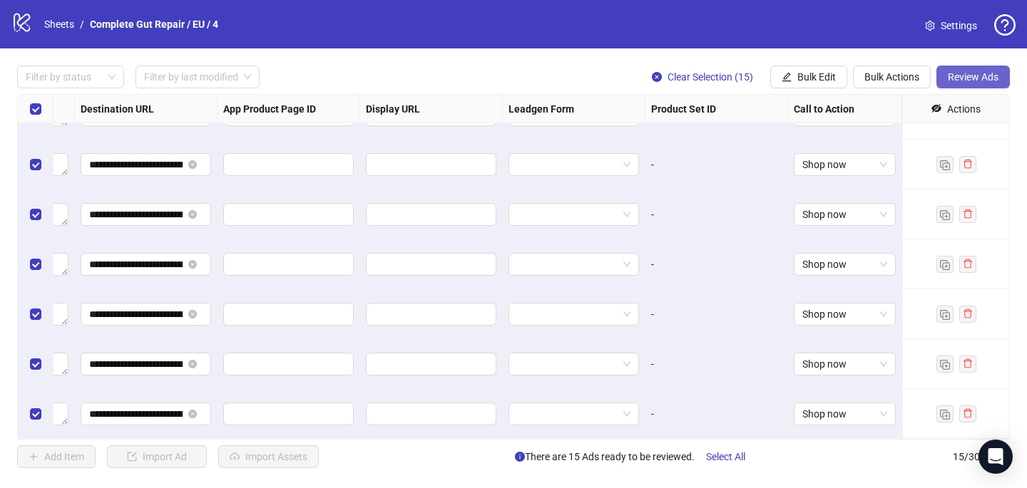
click at [989, 76] on span "Review Ads" at bounding box center [972, 76] width 51 height 11
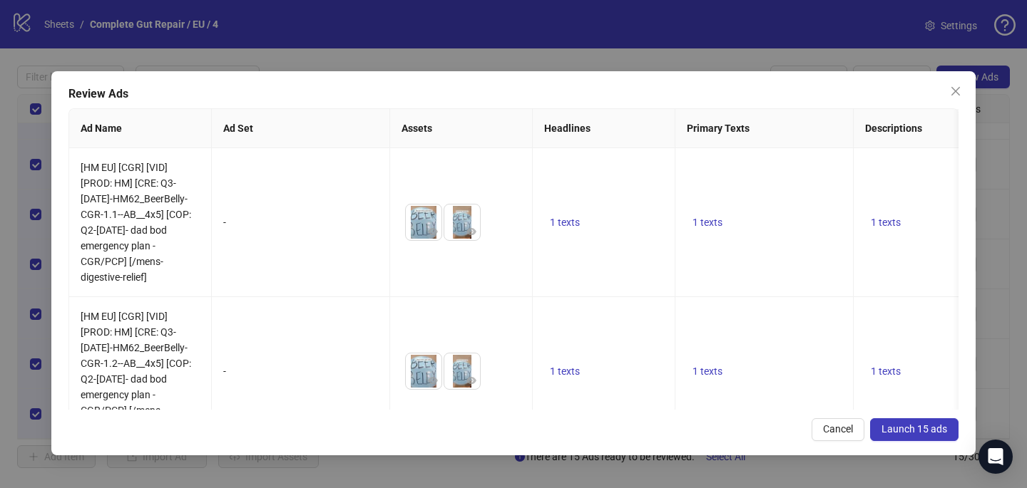
click at [928, 431] on span "Launch 15 ads" at bounding box center [914, 428] width 66 height 11
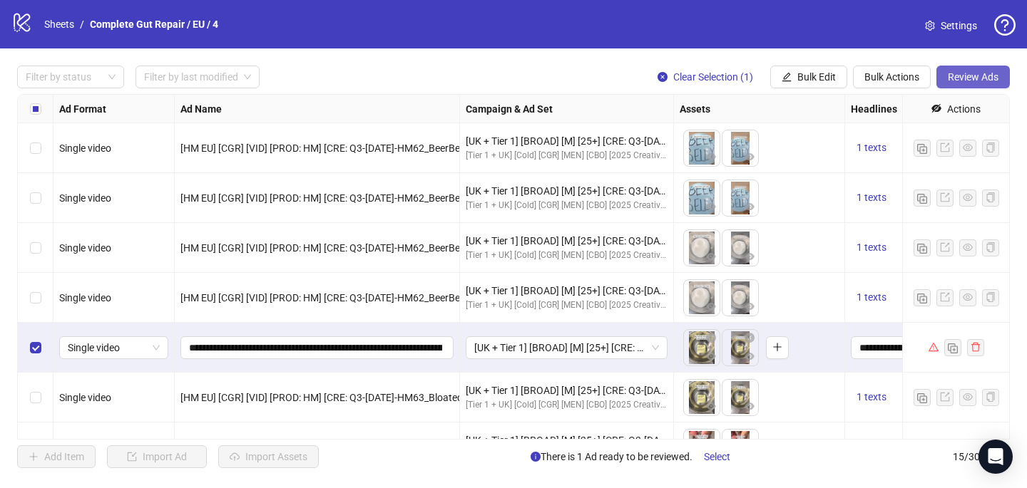
click at [987, 68] on button "Review Ads" at bounding box center [972, 77] width 73 height 23
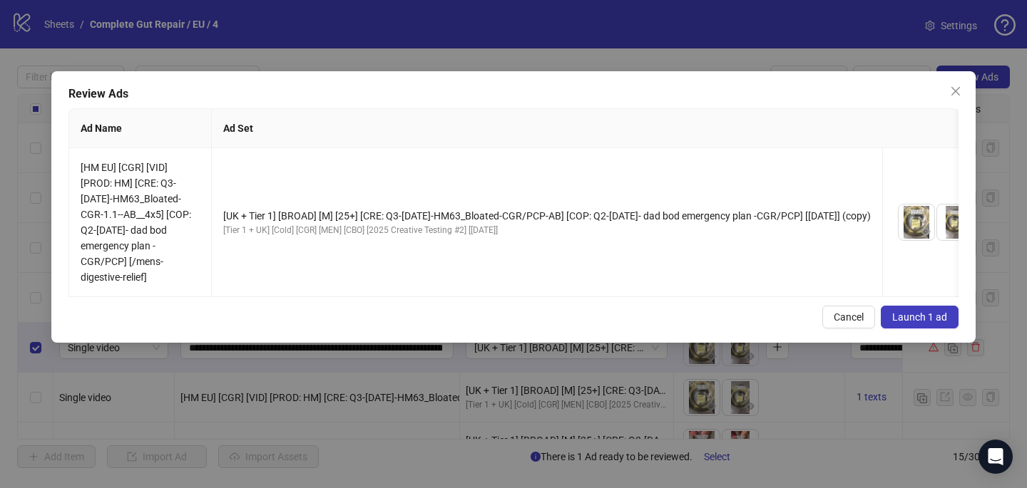
click at [917, 320] on span "Launch 1 ad" at bounding box center [919, 317] width 55 height 11
